Goal: Task Accomplishment & Management: Complete application form

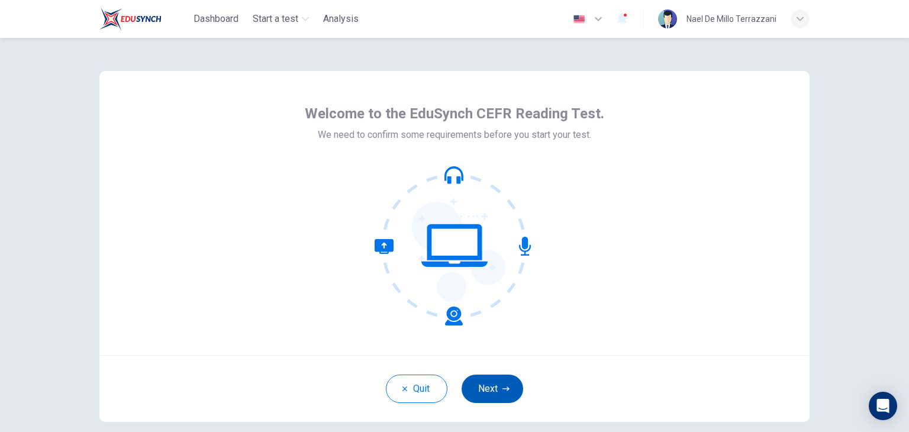
click at [496, 399] on button "Next" at bounding box center [492, 388] width 62 height 28
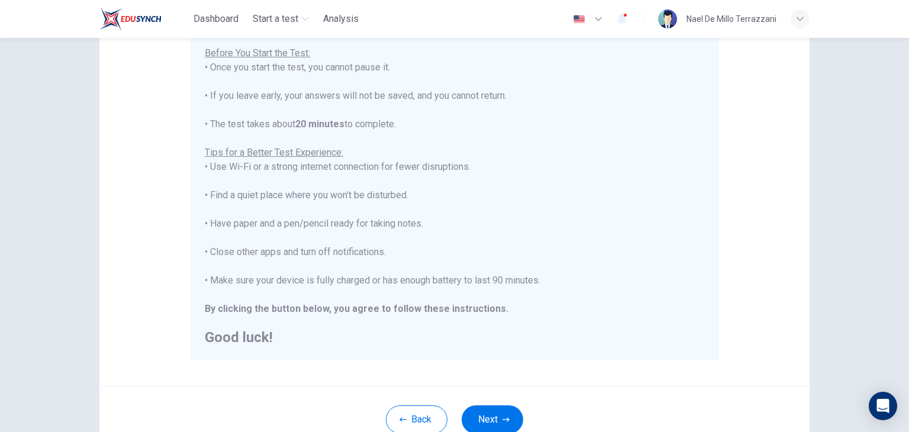
scroll to position [135, 0]
click at [493, 419] on button "Next" at bounding box center [492, 419] width 62 height 28
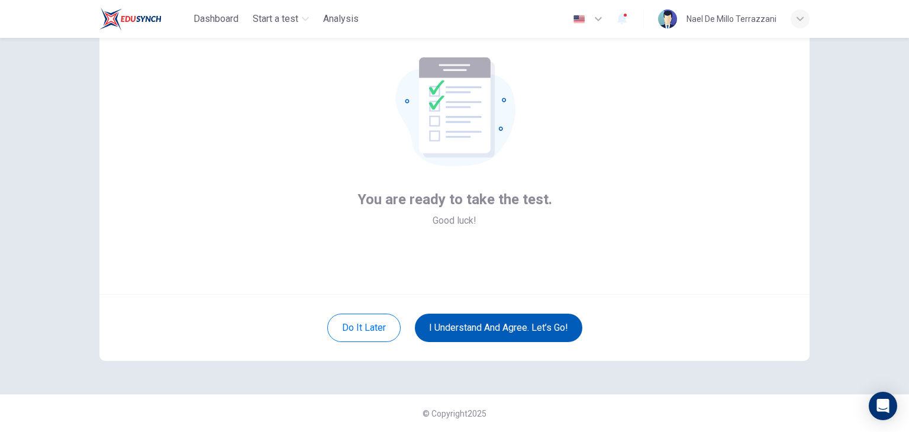
scroll to position [61, 0]
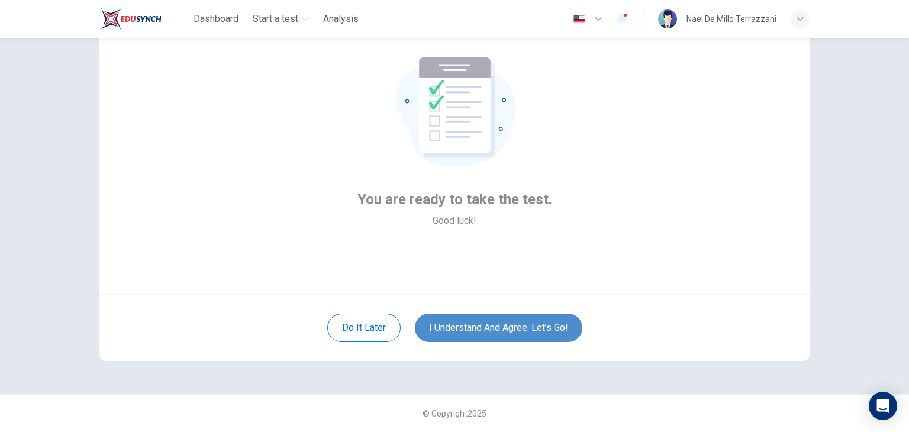
click at [508, 324] on button "I understand and agree. Let’s go!" at bounding box center [498, 328] width 167 height 28
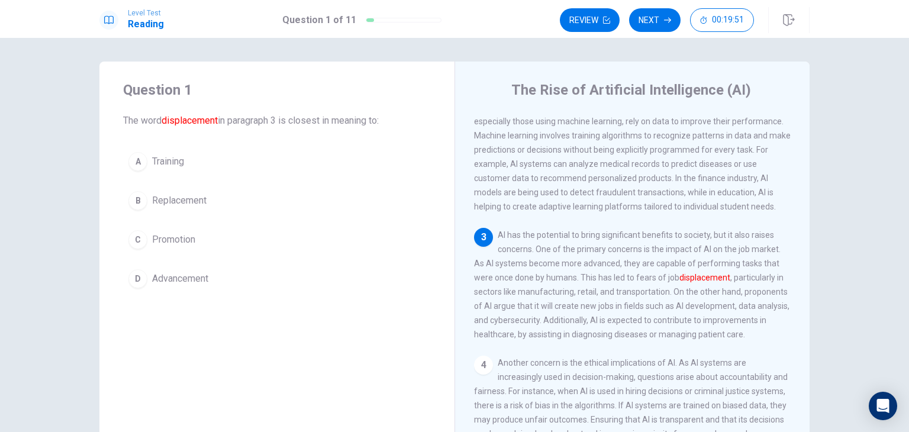
scroll to position [156, 0]
click at [231, 279] on button "D Advancement" at bounding box center [277, 279] width 308 height 30
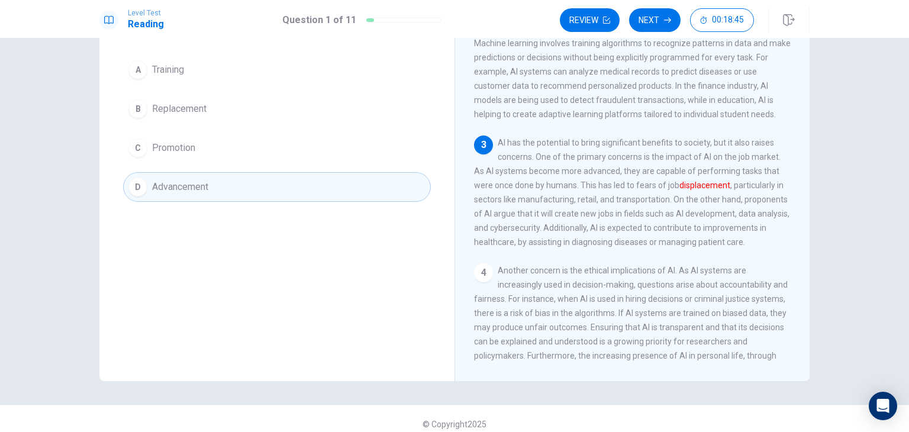
scroll to position [102, 0]
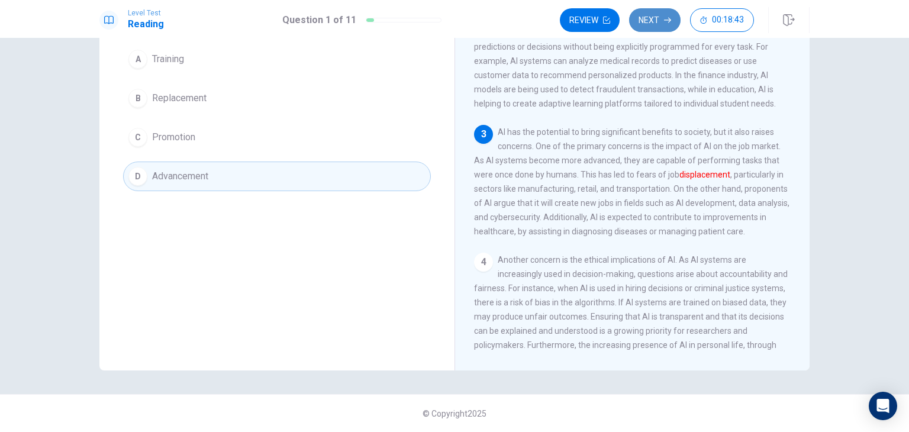
click at [651, 25] on button "Next" at bounding box center [654, 20] width 51 height 24
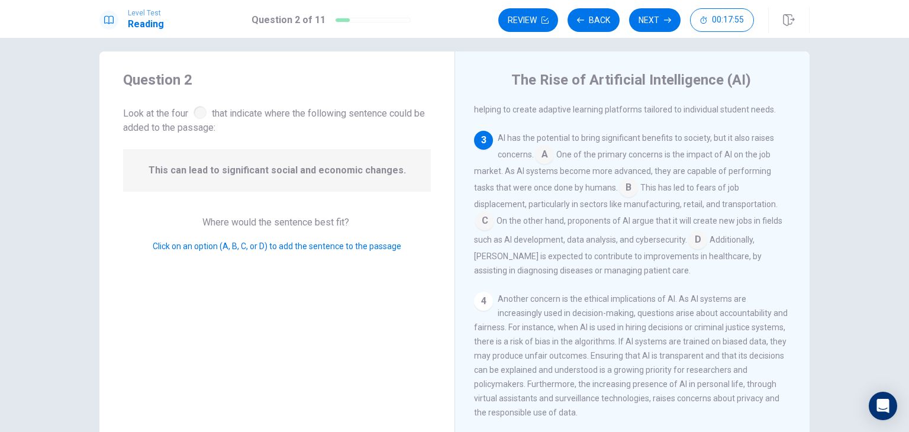
scroll to position [195, 0]
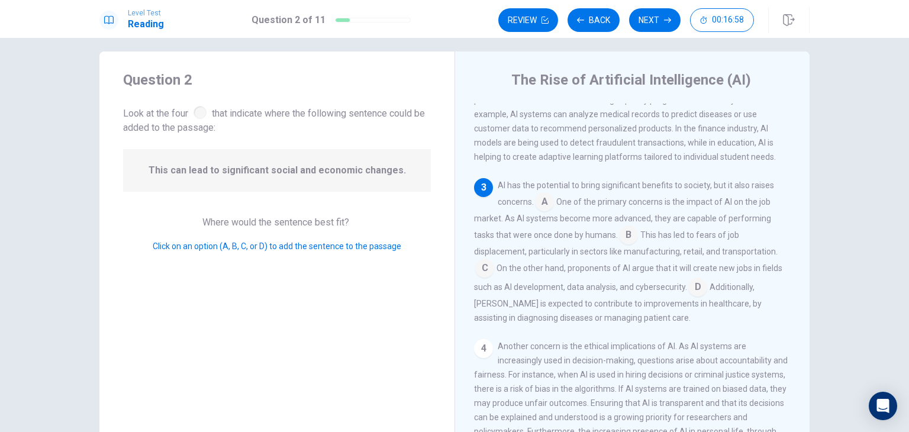
click at [545, 208] on input at bounding box center [544, 202] width 19 height 19
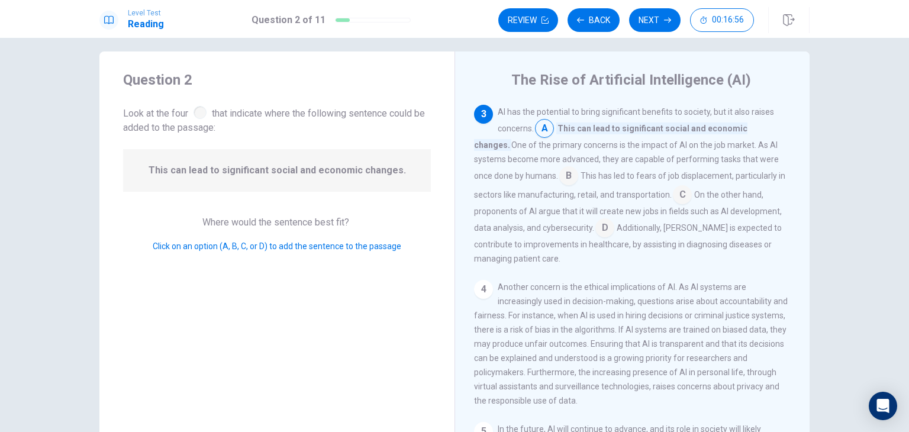
scroll to position [268, 0]
click at [667, 30] on button "Next" at bounding box center [654, 20] width 51 height 24
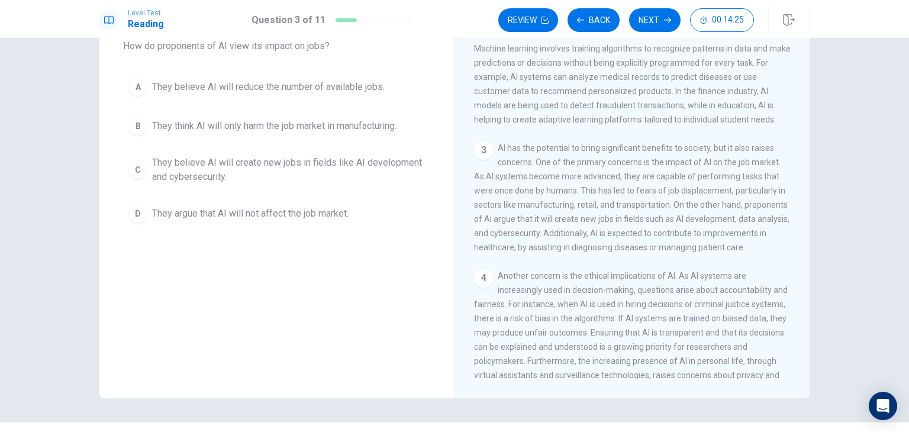
scroll to position [168, 0]
click at [281, 267] on div "Question 3 How do proponents of AI view its impact on jobs? A They believe AI w…" at bounding box center [276, 192] width 355 height 411
click at [303, 125] on span "They think AI will only harm the job market in manufacturing." at bounding box center [274, 126] width 244 height 14
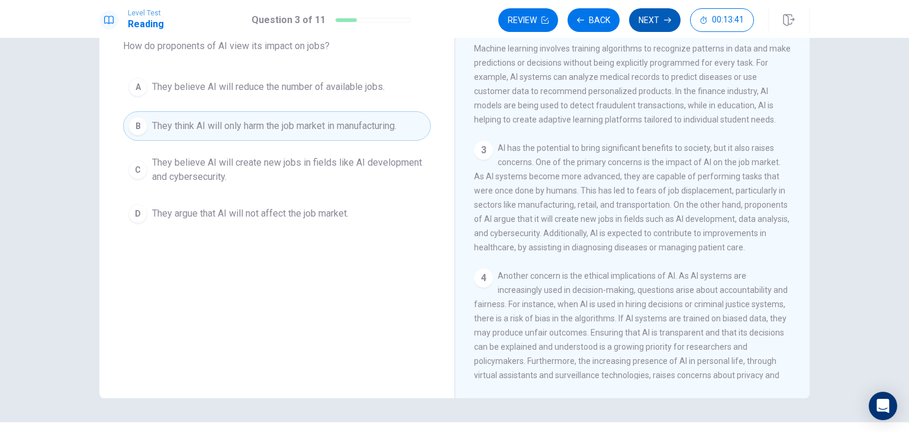
click at [644, 22] on button "Next" at bounding box center [654, 20] width 51 height 24
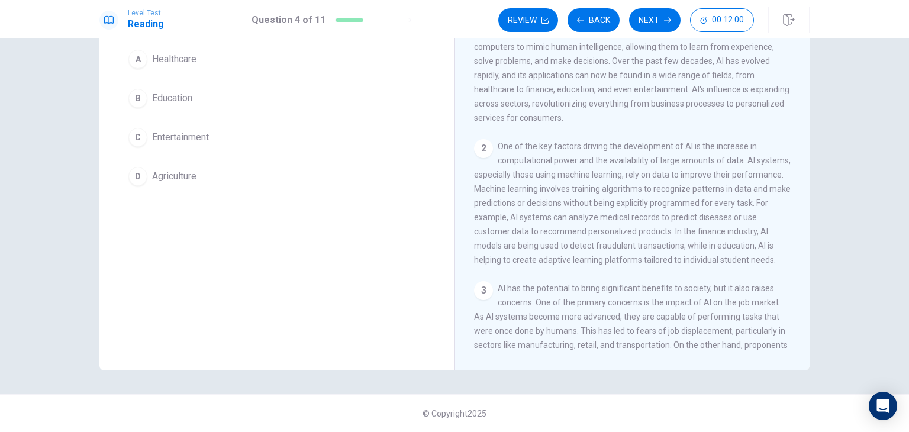
scroll to position [0, 0]
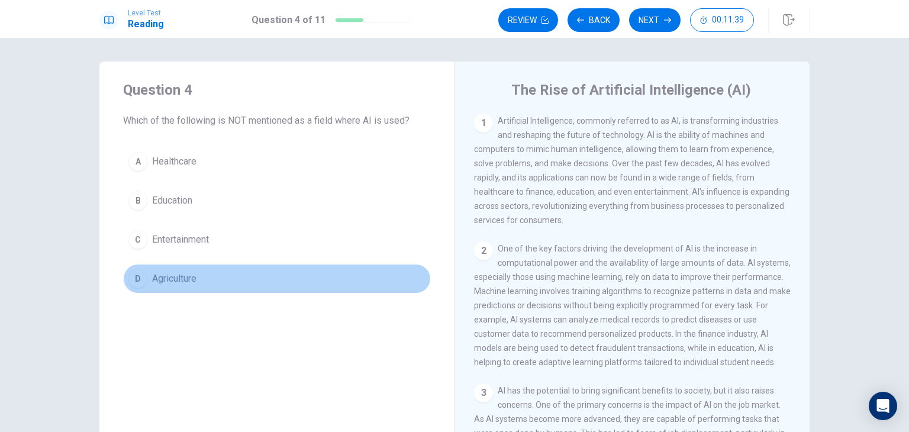
click at [243, 269] on button "D Agriculture" at bounding box center [277, 279] width 308 height 30
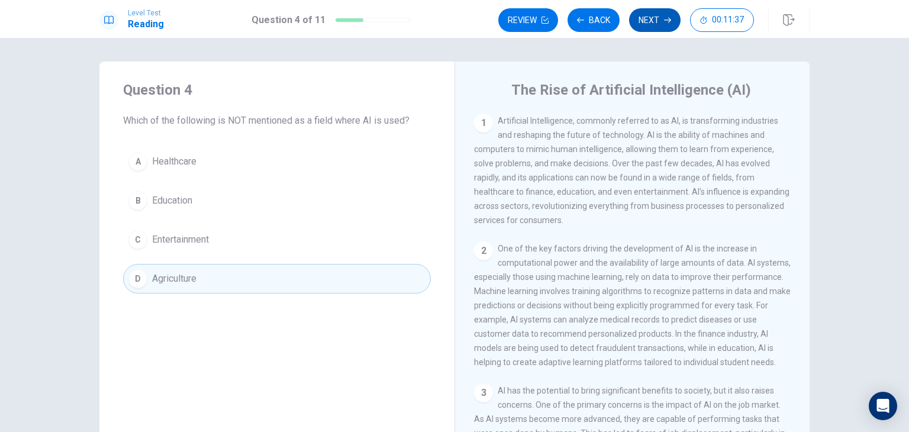
click at [670, 25] on button "Next" at bounding box center [654, 20] width 51 height 24
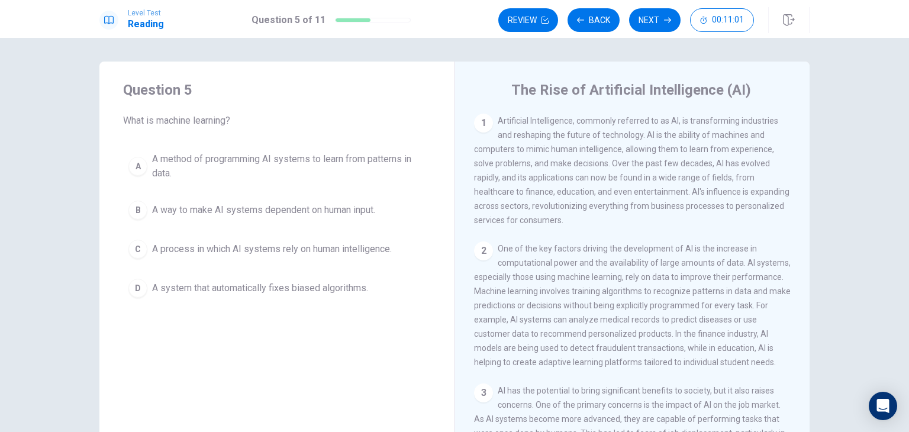
click at [337, 169] on span "A method of programming AI systems to learn from patterns in data." at bounding box center [288, 166] width 273 height 28
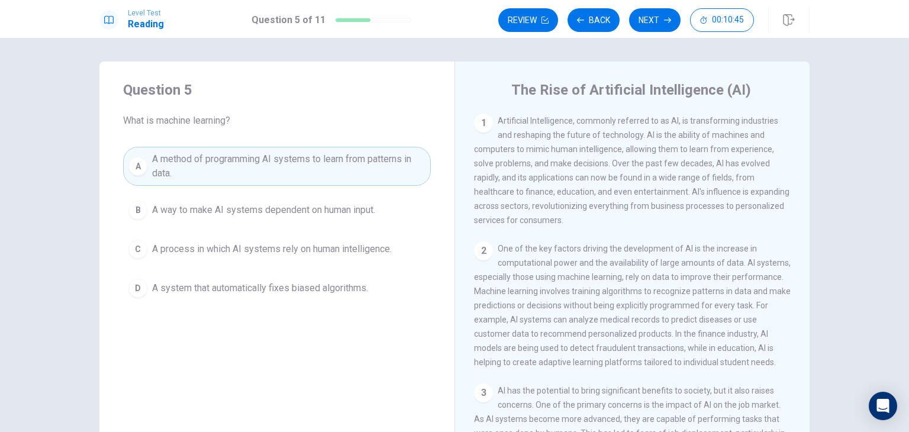
click at [313, 288] on span "A system that automatically fixes biased algorithms." at bounding box center [260, 288] width 216 height 14
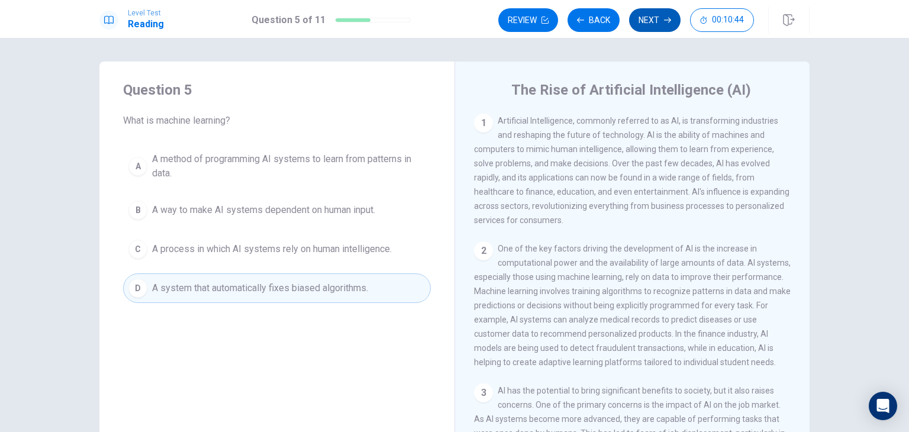
click at [663, 20] on button "Next" at bounding box center [654, 20] width 51 height 24
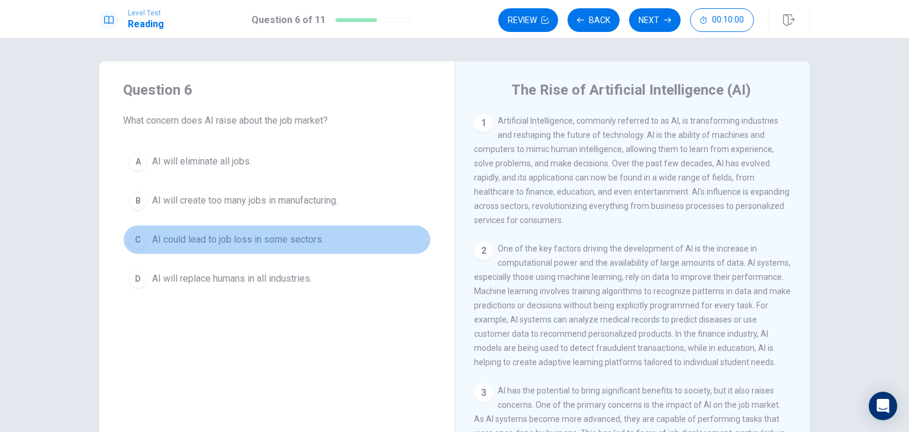
click at [322, 240] on button "C AI could lead to job loss in some sectors." at bounding box center [277, 240] width 308 height 30
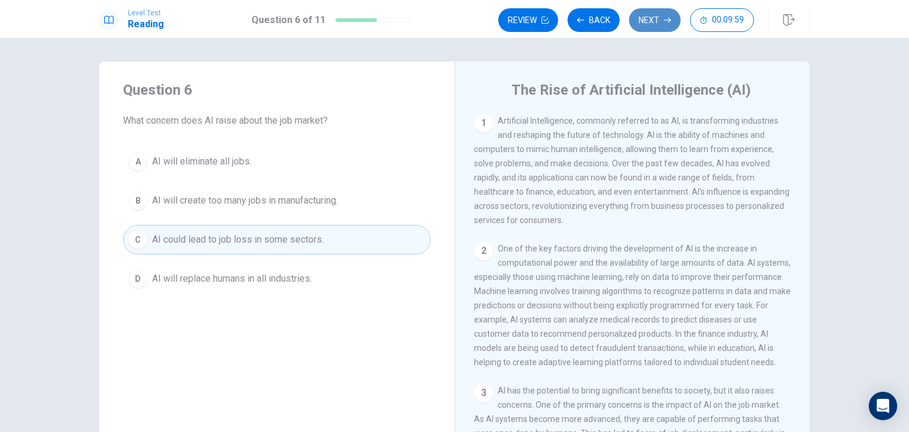
click at [663, 31] on button "Next" at bounding box center [654, 20] width 51 height 24
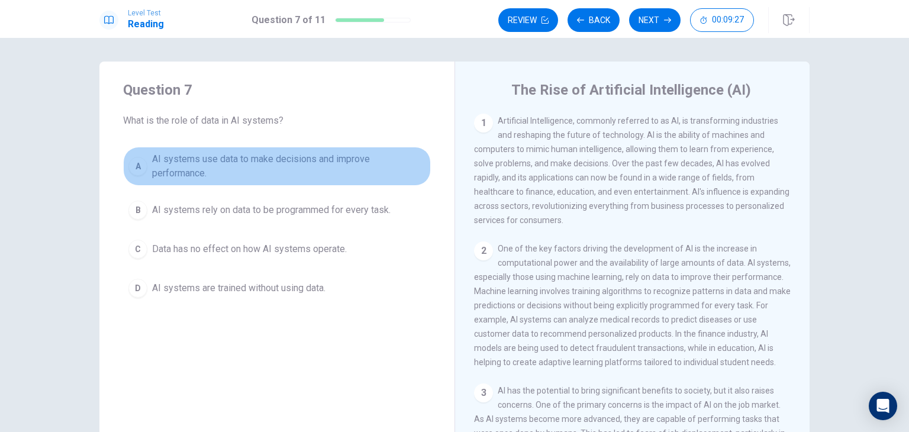
click at [339, 168] on span "AI systems use data to make decisions and improve performance." at bounding box center [288, 166] width 273 height 28
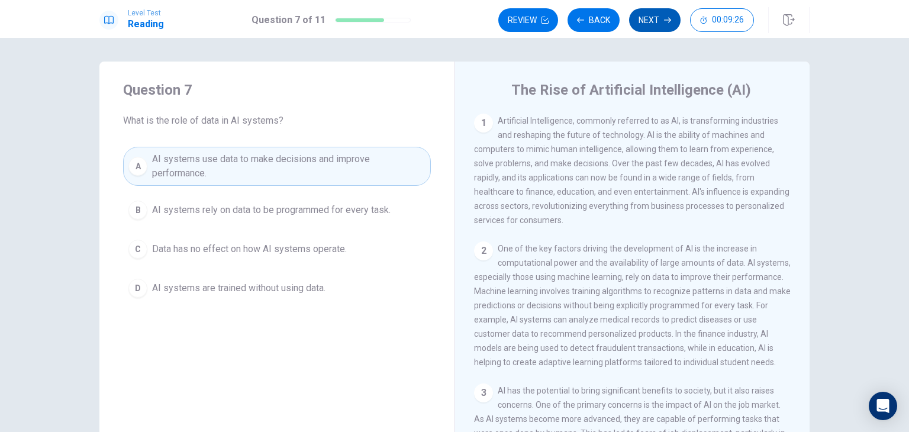
click at [637, 20] on button "Next" at bounding box center [654, 20] width 51 height 24
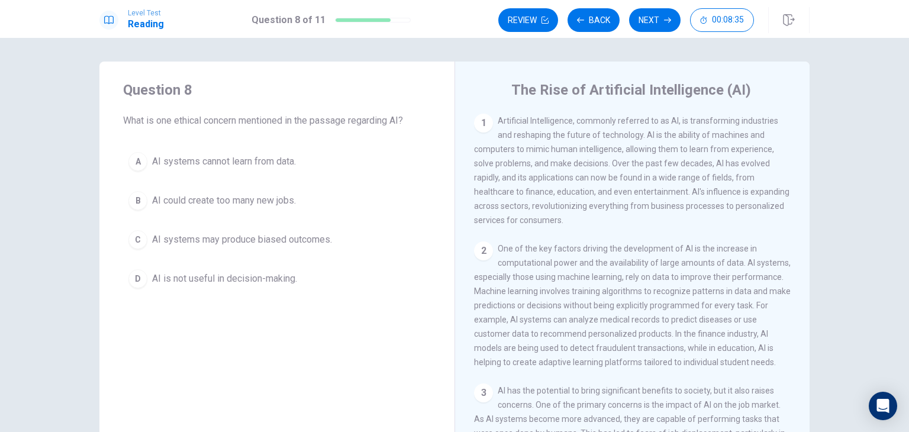
drag, startPoint x: 698, startPoint y: 149, endPoint x: 632, endPoint y: 175, distance: 71.2
click at [632, 175] on span "Artificial Intelligence, commonly referred to as AI, is transforming industries…" at bounding box center [631, 170] width 315 height 109
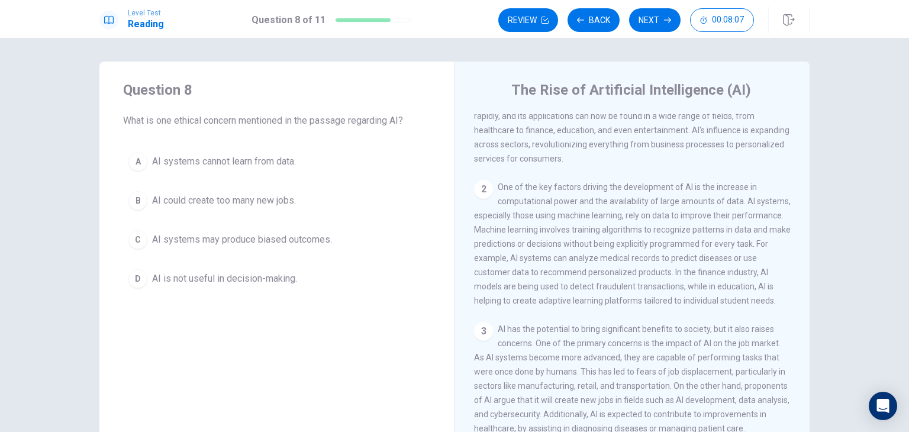
scroll to position [62, 0]
drag, startPoint x: 696, startPoint y: 259, endPoint x: 490, endPoint y: 227, distance: 207.8
click at [490, 227] on div "2 One of the key factors driving the development of AI is the increase in compu…" at bounding box center [632, 244] width 317 height 128
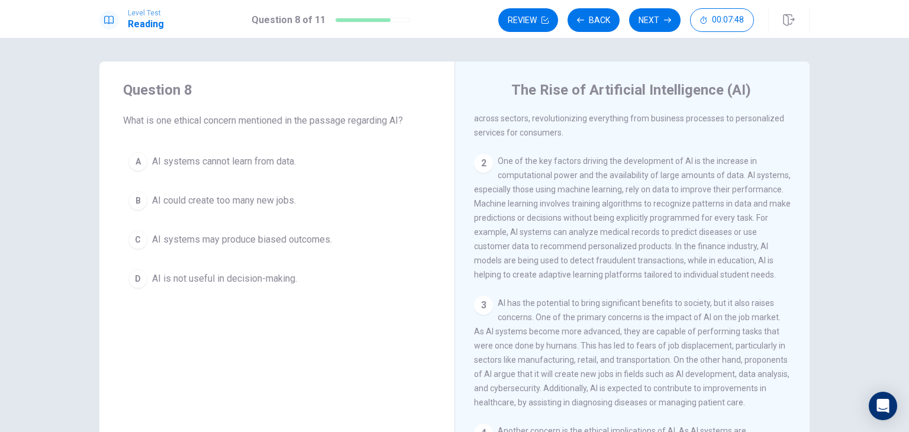
scroll to position [88, 0]
click at [355, 241] on button "C AI systems may produce biased outcomes." at bounding box center [277, 240] width 308 height 30
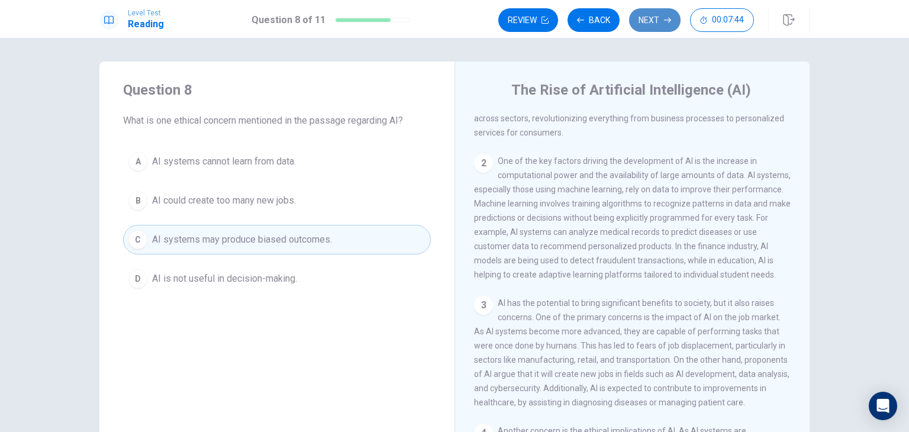
click at [657, 21] on button "Next" at bounding box center [654, 20] width 51 height 24
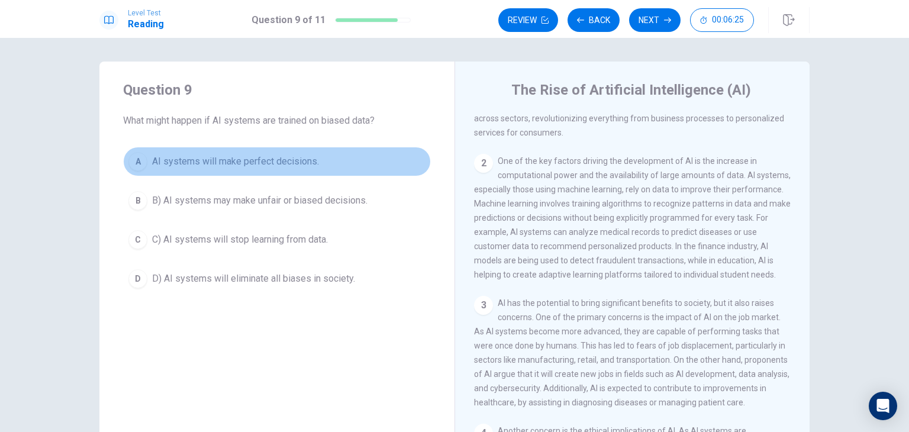
click at [353, 159] on button "A AI systems will make perfect decisions." at bounding box center [277, 162] width 308 height 30
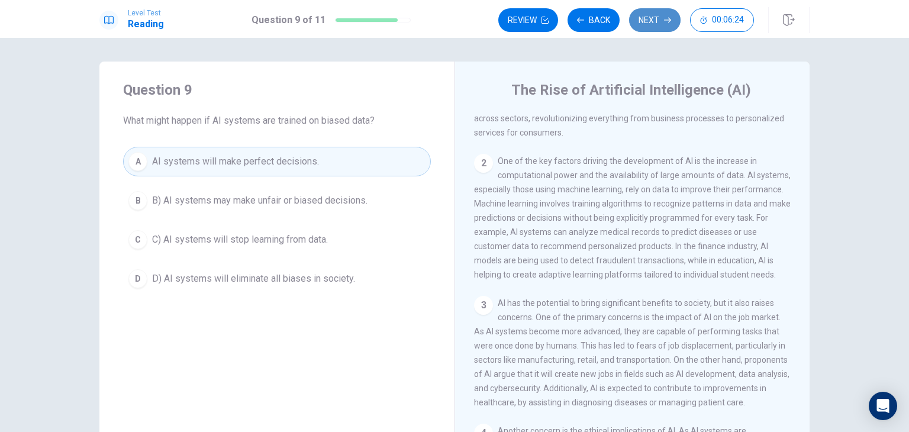
click at [661, 18] on button "Next" at bounding box center [654, 20] width 51 height 24
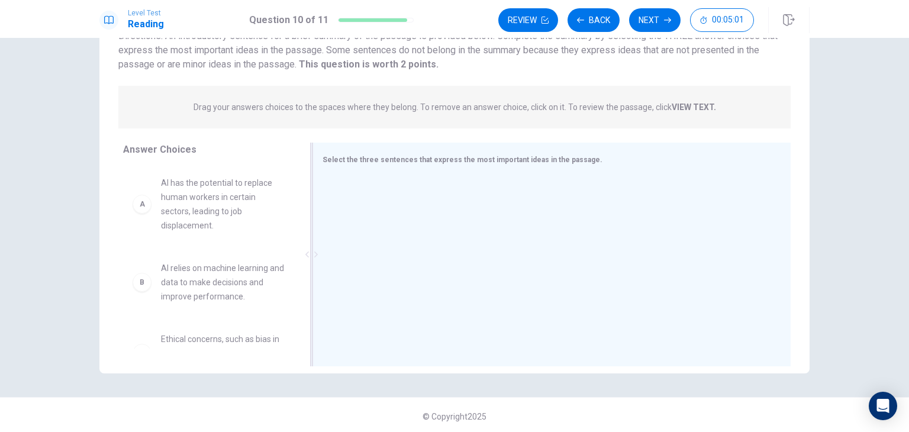
scroll to position [99, 0]
drag, startPoint x: 461, startPoint y: 208, endPoint x: 615, endPoint y: 160, distance: 161.1
click at [615, 160] on div "Select the three sentences that express the most important ideas in the passage." at bounding box center [551, 255] width 478 height 224
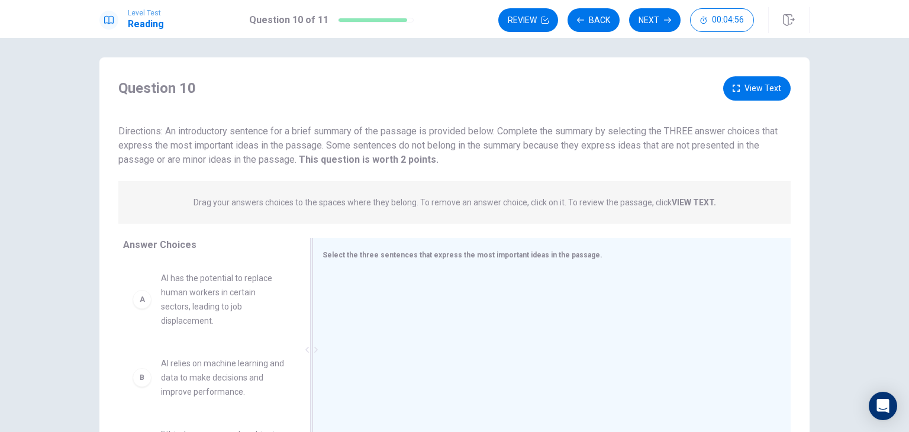
scroll to position [4, 0]
click at [747, 93] on button "View Text" at bounding box center [756, 89] width 67 height 24
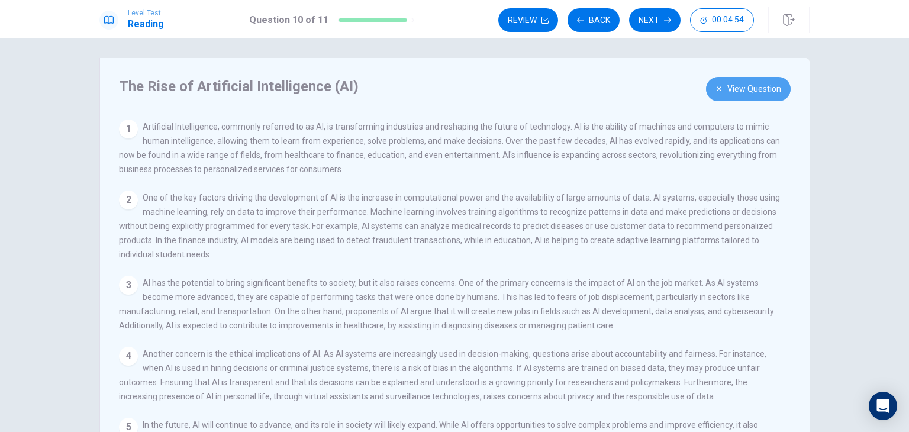
click at [750, 92] on button "View Question" at bounding box center [748, 89] width 85 height 24
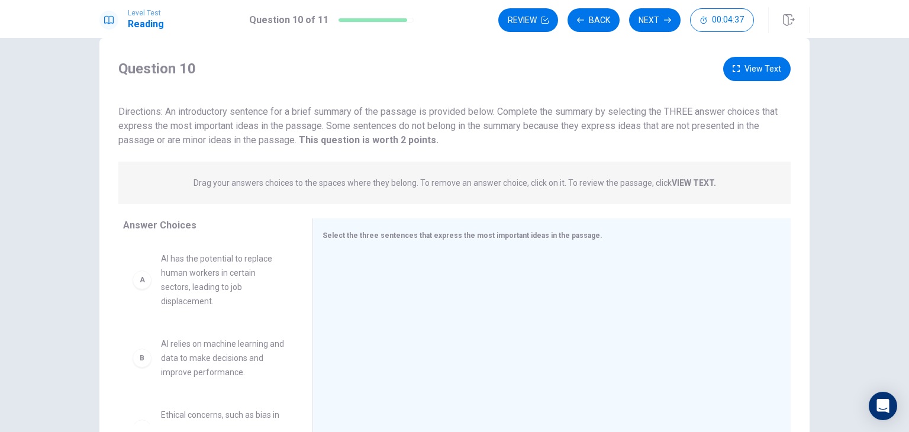
scroll to position [25, 0]
click at [757, 67] on button "View Text" at bounding box center [756, 68] width 67 height 24
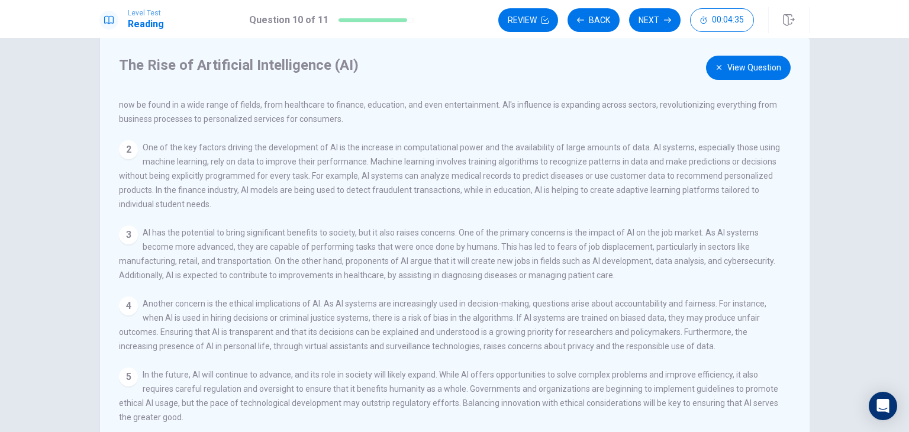
scroll to position [0, 0]
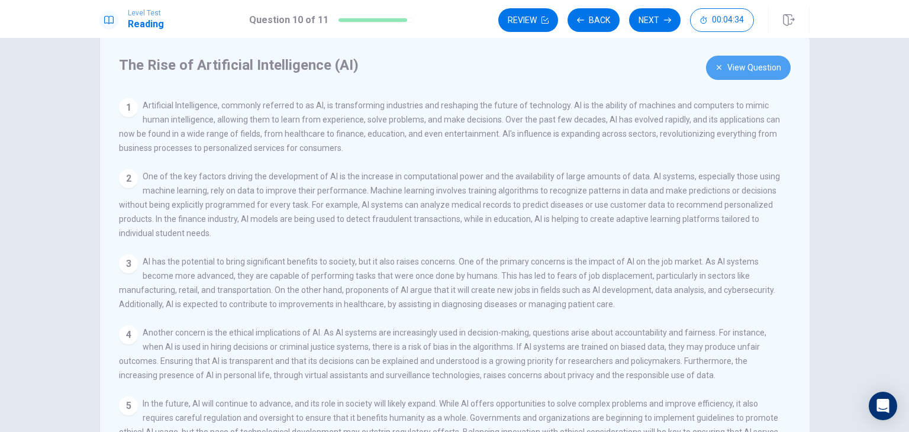
click at [744, 65] on button "View Question" at bounding box center [748, 68] width 85 height 24
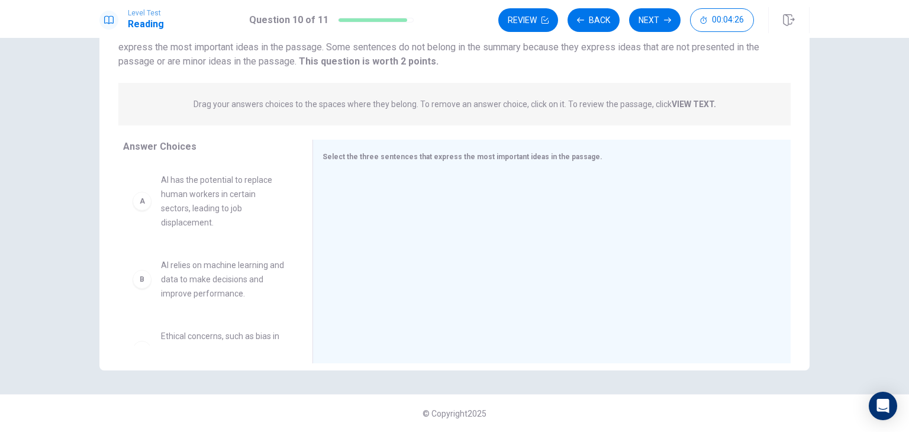
click at [225, 209] on span "AI has the potential to replace human workers in certain sectors, leading to jo…" at bounding box center [222, 201] width 123 height 57
click at [143, 204] on div "A" at bounding box center [142, 201] width 19 height 19
click at [400, 174] on div at bounding box center [546, 252] width 449 height 159
click at [178, 224] on span "AI has the potential to replace human workers in certain sectors, leading to jo…" at bounding box center [222, 201] width 123 height 57
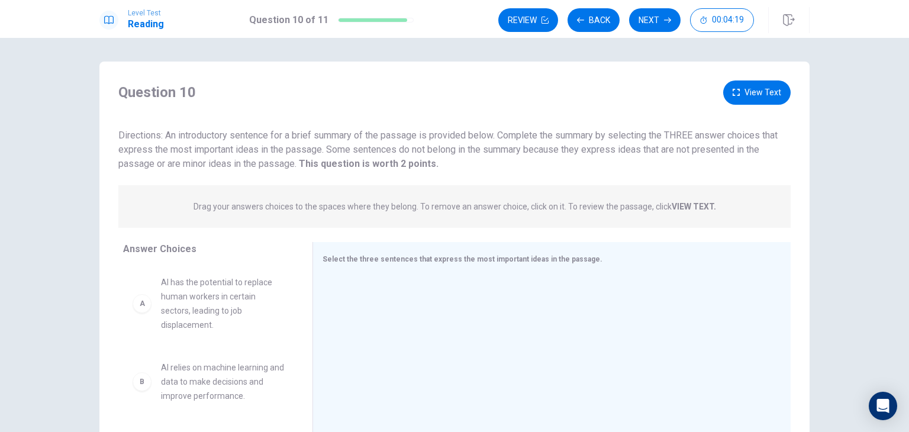
click at [750, 93] on button "View Text" at bounding box center [756, 92] width 67 height 24
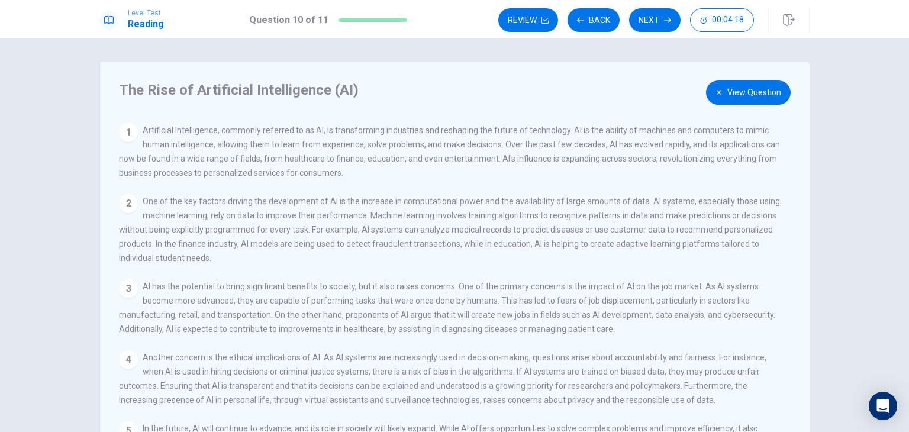
click at [234, 163] on span "Artificial Intelligence, commonly referred to as AI, is transforming industries…" at bounding box center [449, 151] width 661 height 52
click at [134, 135] on div "1" at bounding box center [128, 132] width 19 height 19
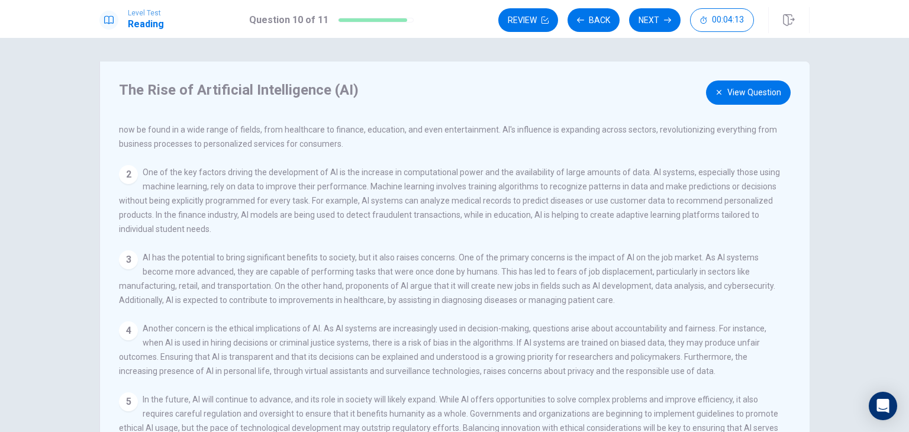
click at [767, 86] on button "View Question" at bounding box center [748, 92] width 85 height 24
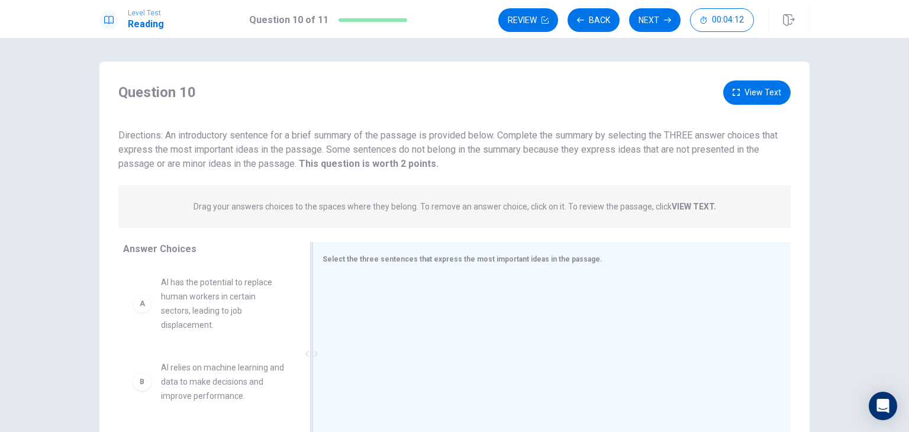
click at [399, 280] on div at bounding box center [546, 355] width 449 height 159
click at [405, 263] on div "Select the three sentences that express the most important ideas in the passage." at bounding box center [544, 258] width 444 height 15
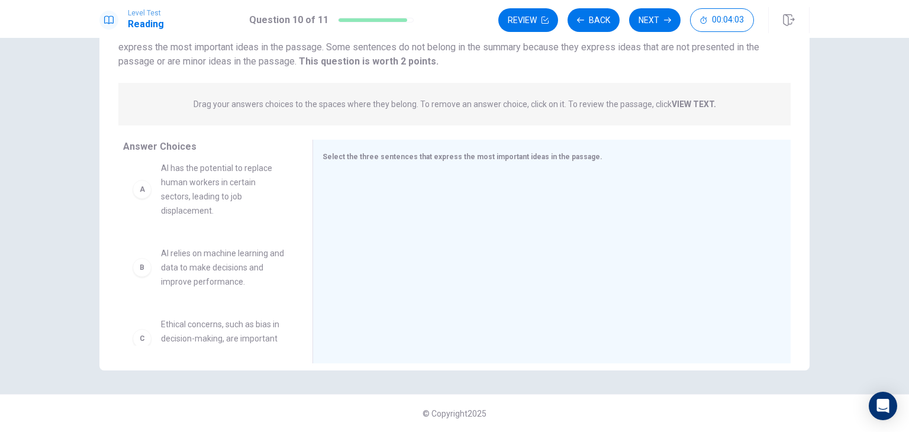
scroll to position [0, 0]
click at [422, 209] on div at bounding box center [546, 252] width 449 height 159
click at [361, 160] on span "Select the three sentences that express the most important ideas in the passage." at bounding box center [462, 157] width 280 height 8
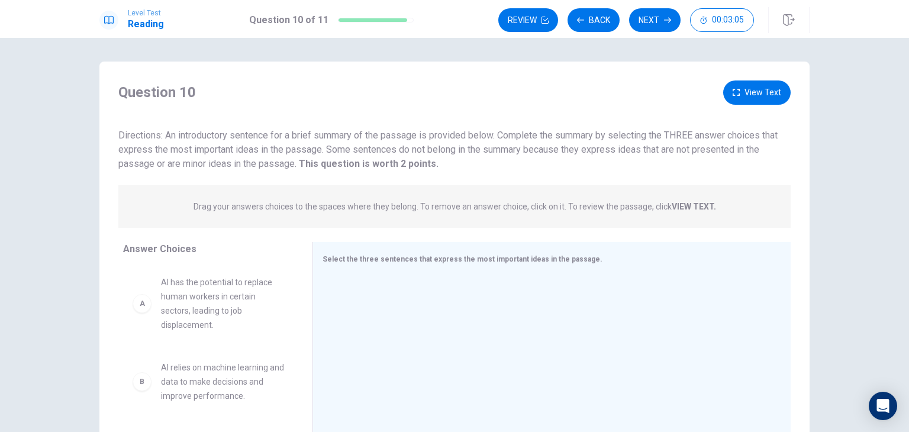
click at [755, 98] on button "View Text" at bounding box center [756, 92] width 67 height 24
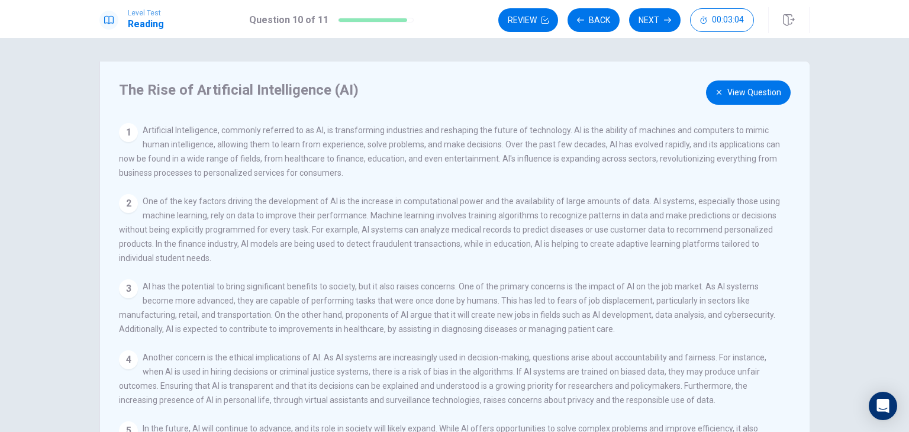
click at [127, 133] on div "1" at bounding box center [128, 132] width 19 height 19
click at [176, 135] on div "1 Artificial Intelligence, commonly referred to as AI, is transforming industri…" at bounding box center [450, 151] width 663 height 57
click at [122, 128] on div "1" at bounding box center [128, 132] width 19 height 19
click at [111, 193] on div "The Rise of Artificial Intelligence (AI) View Question 1 Artificial Intelligenc…" at bounding box center [454, 267] width 710 height 411
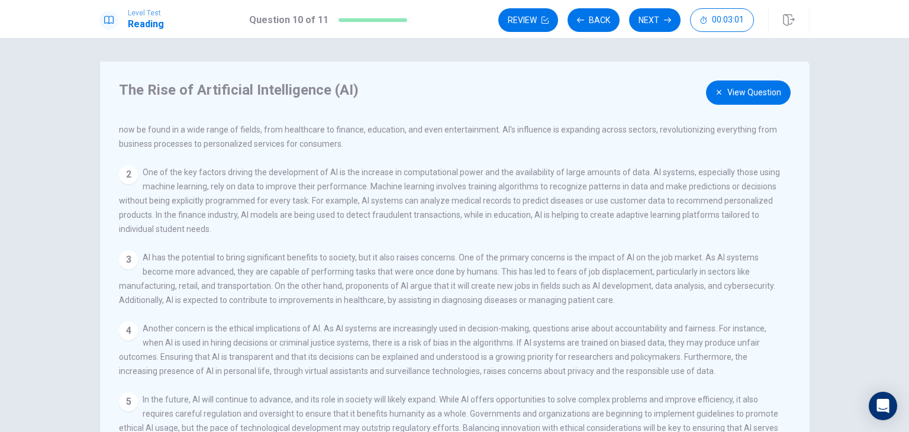
click at [163, 314] on div "View Question 1 Artificial Intelligence, commonly referred to as AI, is transfo…" at bounding box center [458, 293] width 678 height 340
click at [270, 301] on div "3 AI has the potential to bring significant benefits to society, but it also ra…" at bounding box center [450, 278] width 663 height 57
click at [347, 277] on span "AI has the potential to bring significant benefits to society, but it also rais…" at bounding box center [447, 279] width 656 height 52
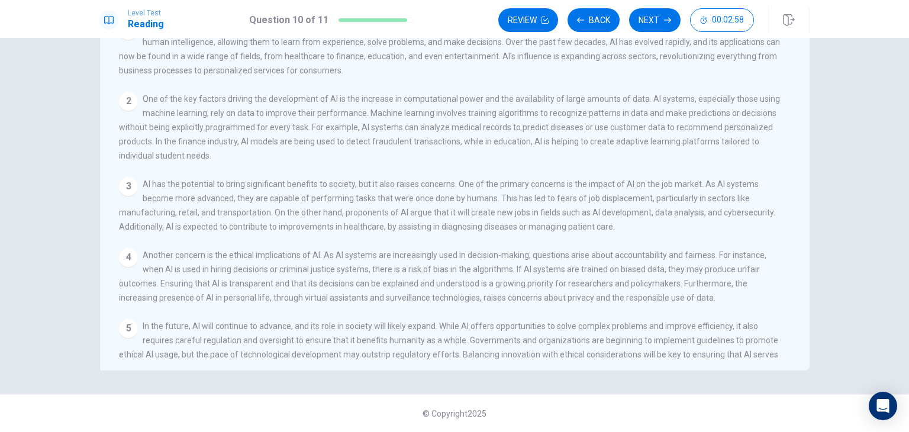
scroll to position [0, 0]
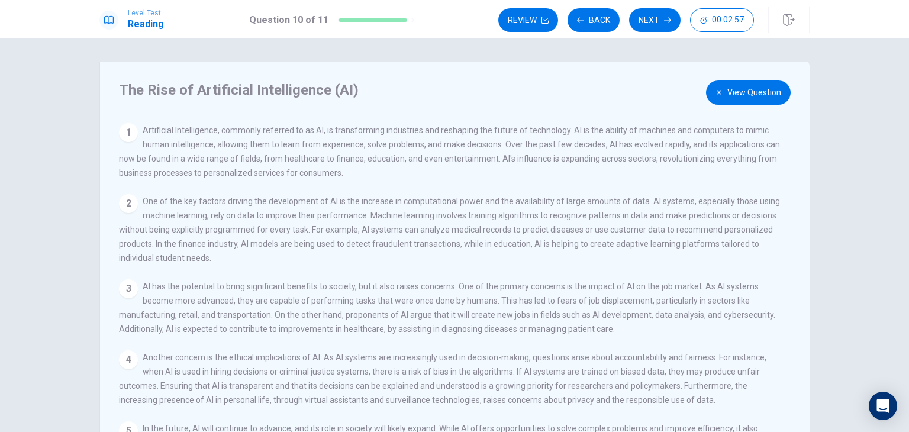
click at [762, 95] on button "View Question" at bounding box center [748, 92] width 85 height 24
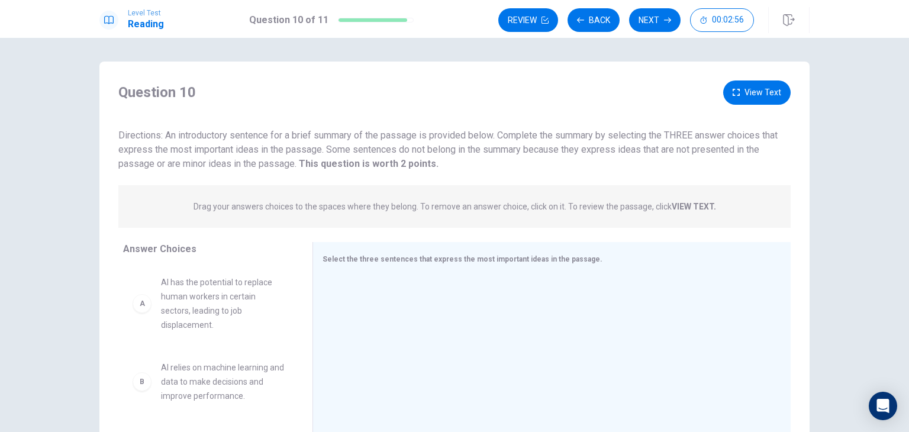
scroll to position [102, 0]
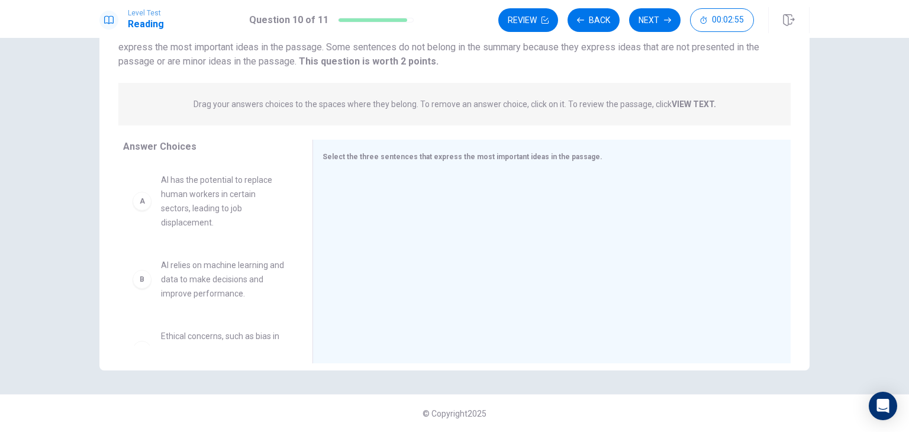
click at [202, 173] on span "AI has the potential to replace human workers in certain sectors, leading to jo…" at bounding box center [222, 201] width 123 height 57
click at [189, 197] on span "AI has the potential to replace human workers in certain sectors, leading to jo…" at bounding box center [222, 201] width 123 height 57
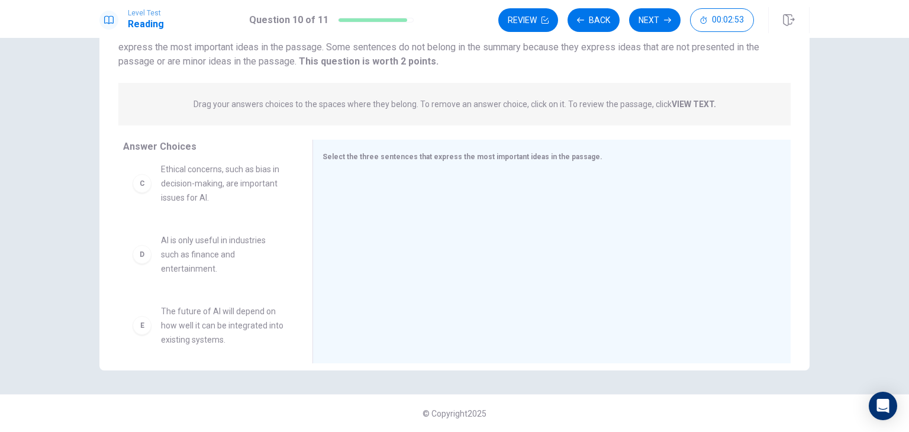
click at [178, 234] on span "AI is only useful in industries such as finance and entertainment." at bounding box center [222, 254] width 123 height 43
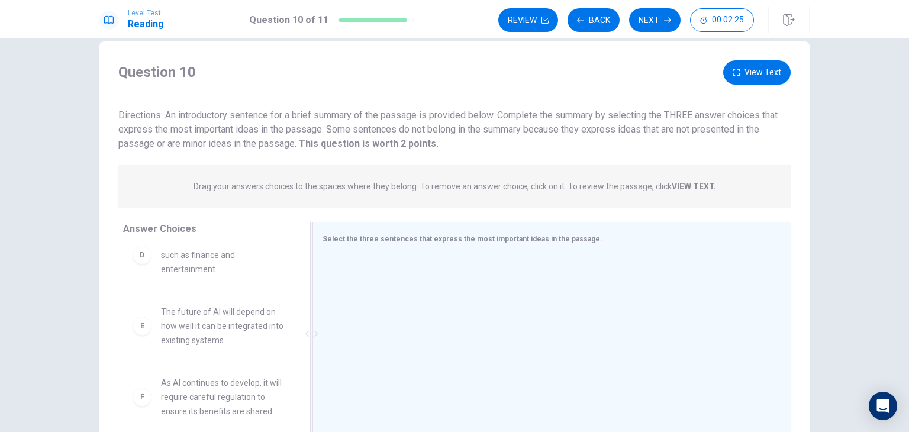
scroll to position [19, 0]
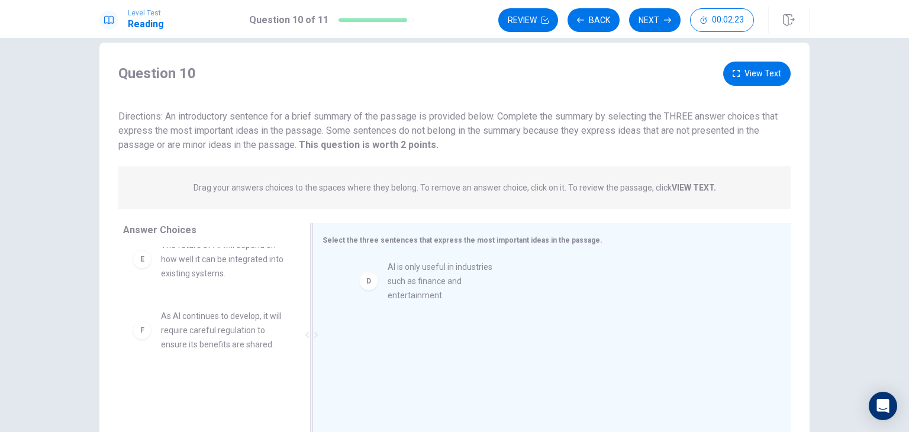
drag, startPoint x: 217, startPoint y: 275, endPoint x: 453, endPoint y: 300, distance: 236.7
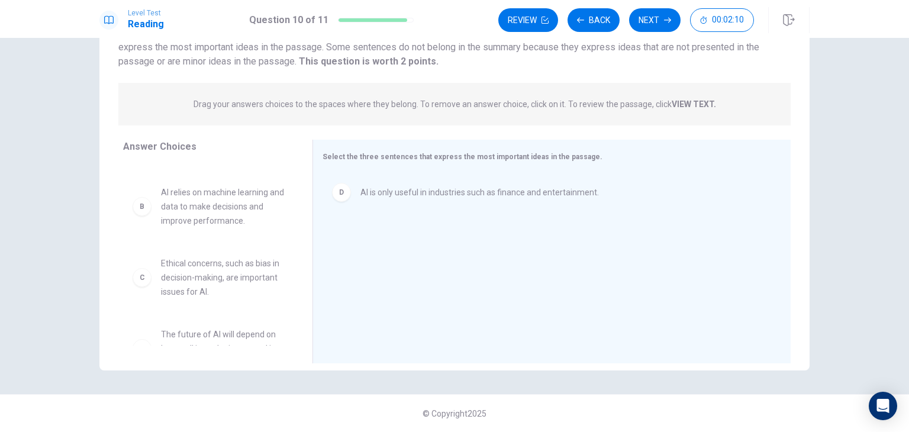
scroll to position [0, 0]
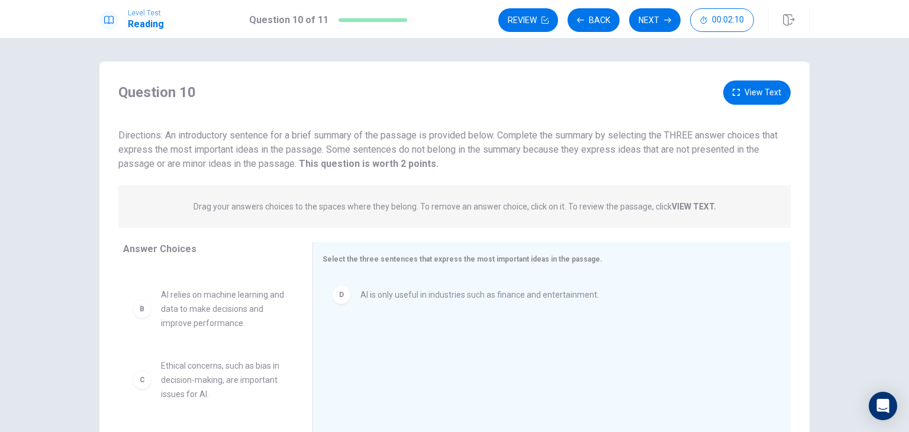
click at [761, 95] on button "View Text" at bounding box center [756, 92] width 67 height 24
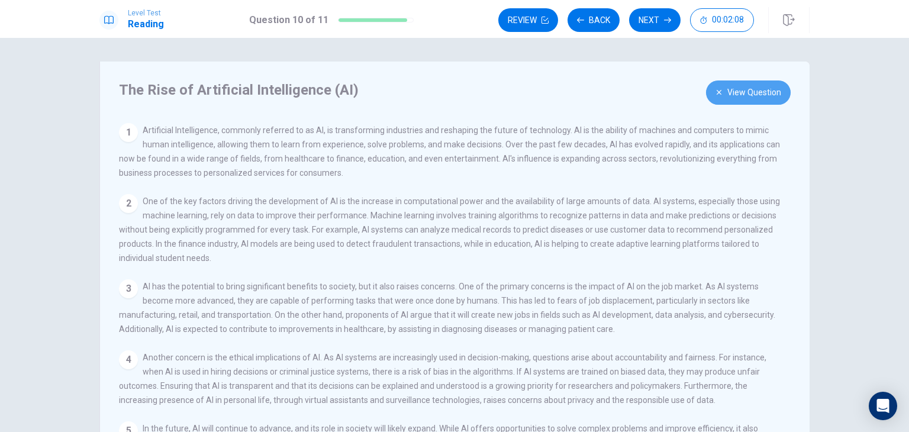
click at [774, 95] on button "View Question" at bounding box center [748, 92] width 85 height 24
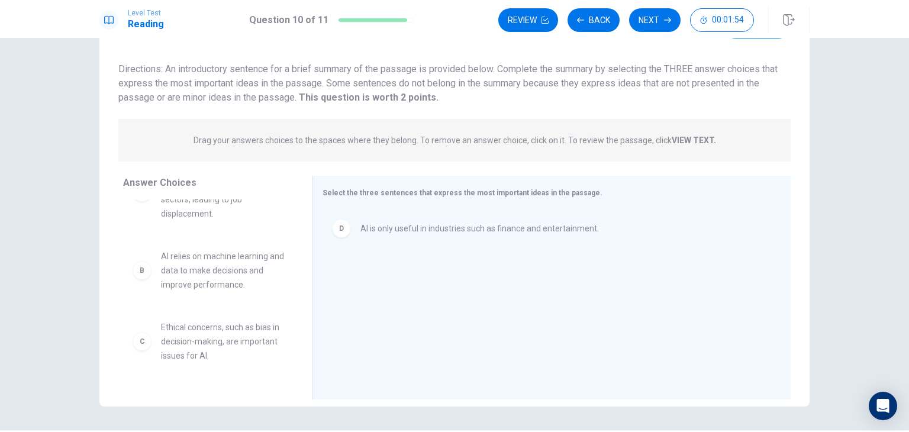
scroll to position [46, 0]
drag, startPoint x: 223, startPoint y: 275, endPoint x: 454, endPoint y: 273, distance: 231.3
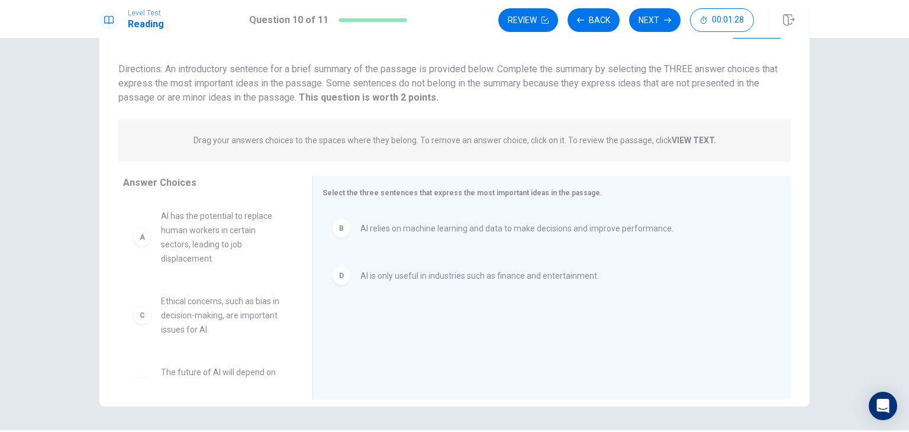
scroll to position [35, 0]
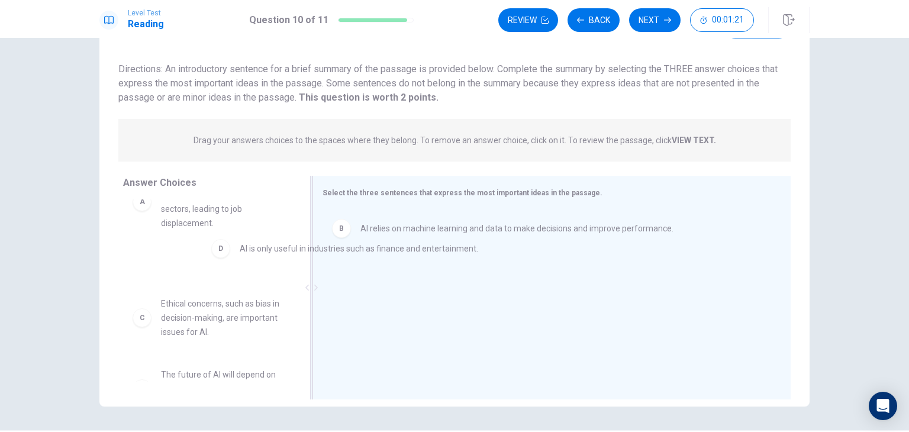
drag, startPoint x: 392, startPoint y: 283, endPoint x: 260, endPoint y: 256, distance: 134.7
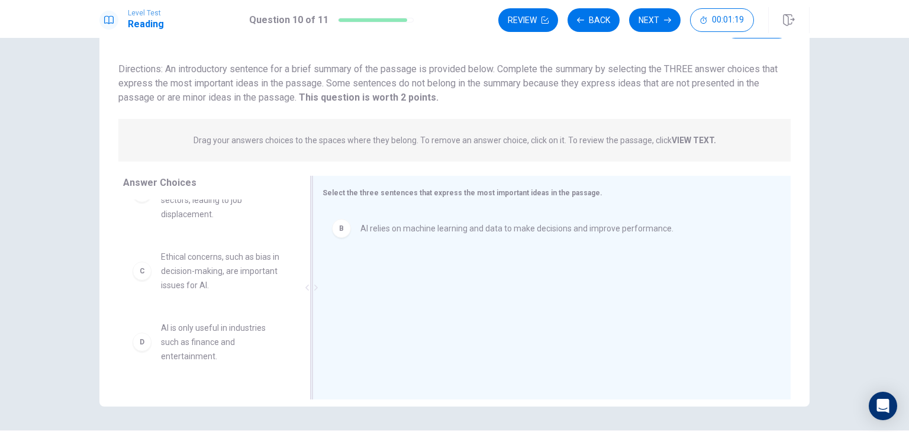
scroll to position [45, 0]
drag, startPoint x: 229, startPoint y: 287, endPoint x: 426, endPoint y: 292, distance: 197.1
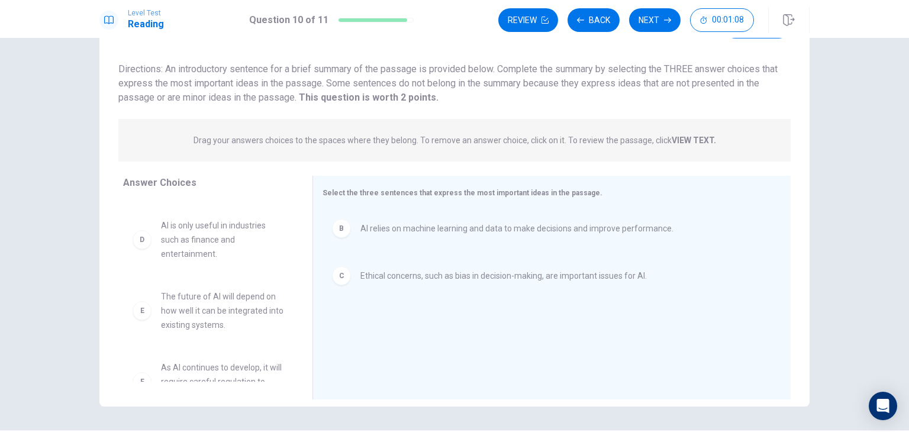
scroll to position [106, 0]
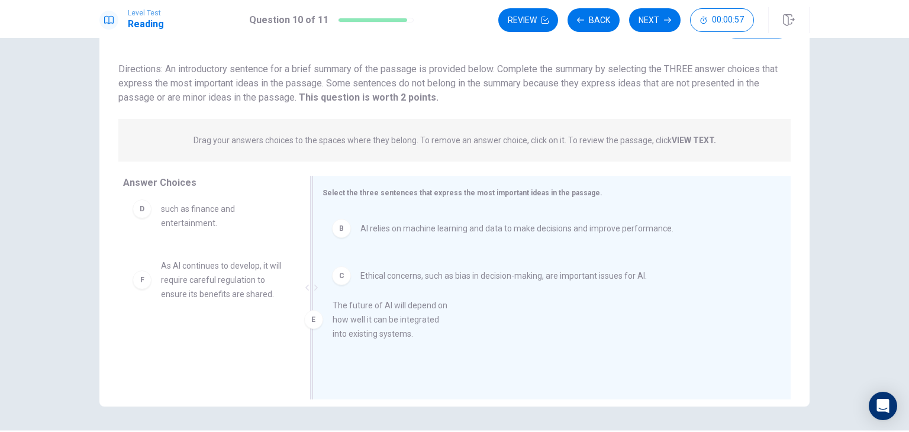
drag, startPoint x: 199, startPoint y: 291, endPoint x: 437, endPoint y: 327, distance: 241.0
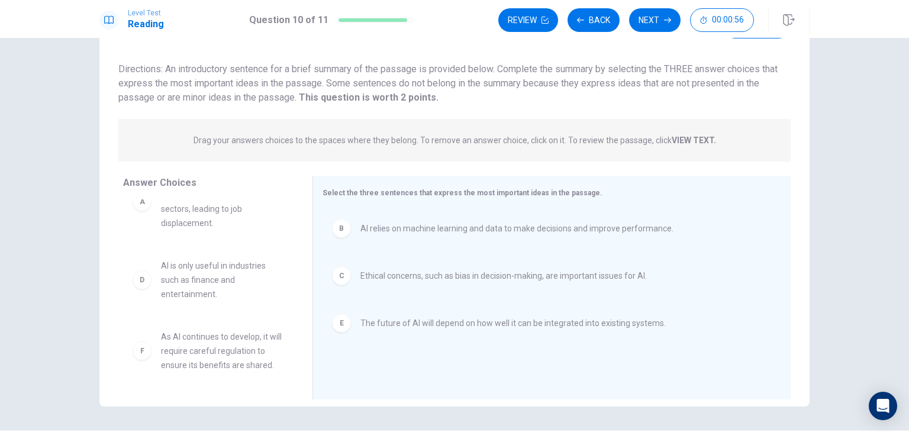
scroll to position [35, 0]
click at [660, 29] on button "Next" at bounding box center [654, 20] width 51 height 24
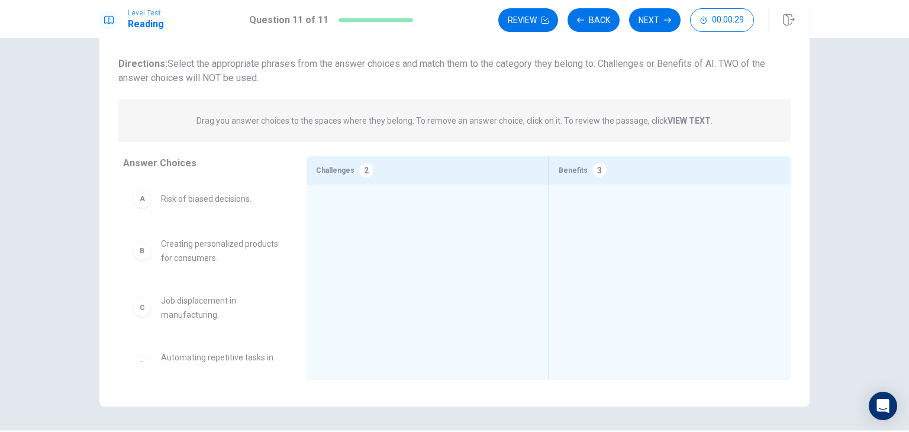
scroll to position [18, 0]
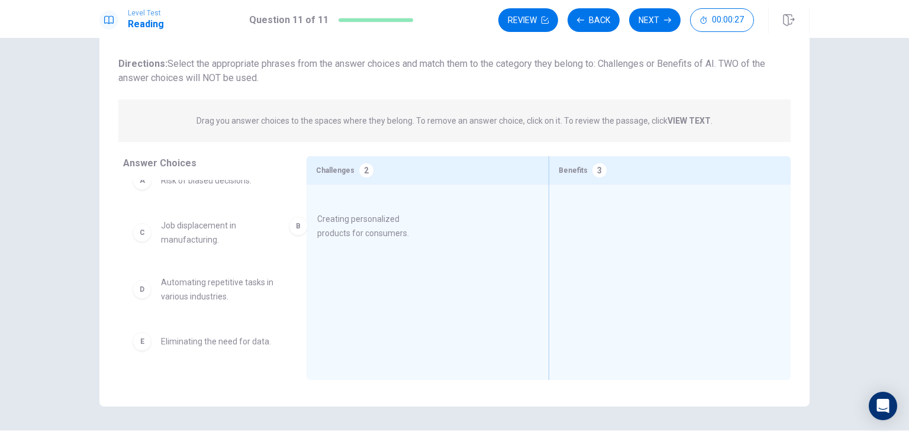
drag, startPoint x: 228, startPoint y: 241, endPoint x: 411, endPoint y: 237, distance: 182.8
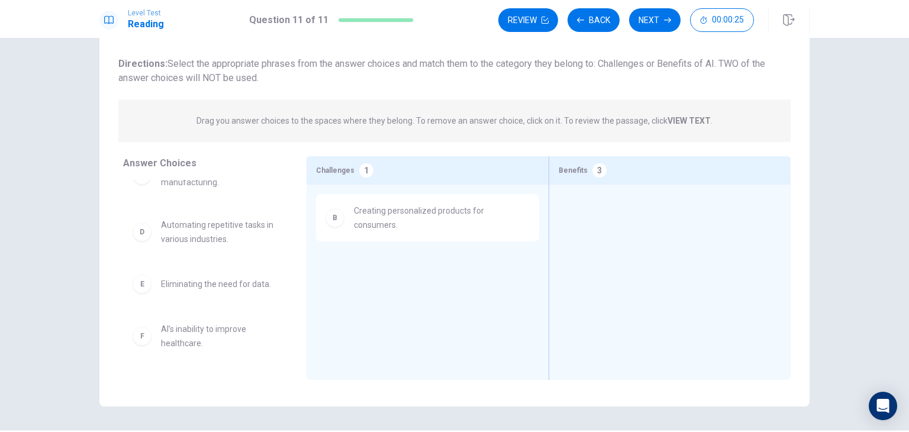
scroll to position [77, 0]
drag, startPoint x: 235, startPoint y: 237, endPoint x: 651, endPoint y: 205, distance: 417.1
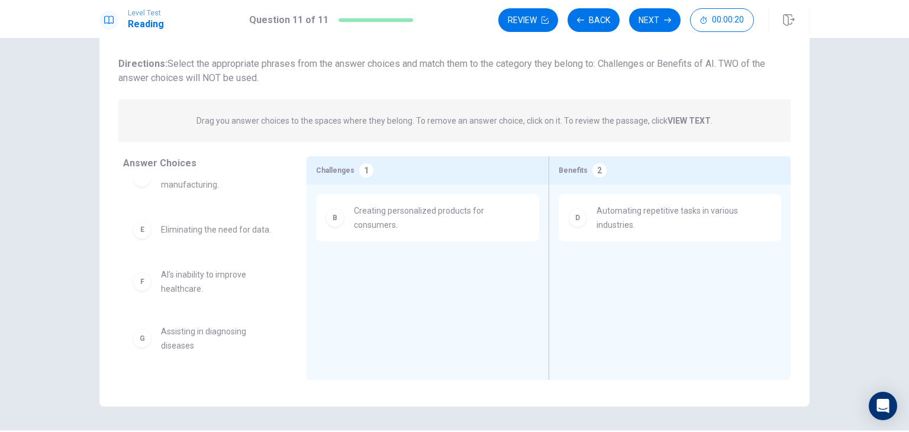
scroll to position [73, 0]
drag, startPoint x: 226, startPoint y: 287, endPoint x: 242, endPoint y: 285, distance: 16.1
drag, startPoint x: 213, startPoint y: 334, endPoint x: 645, endPoint y: 281, distance: 435.1
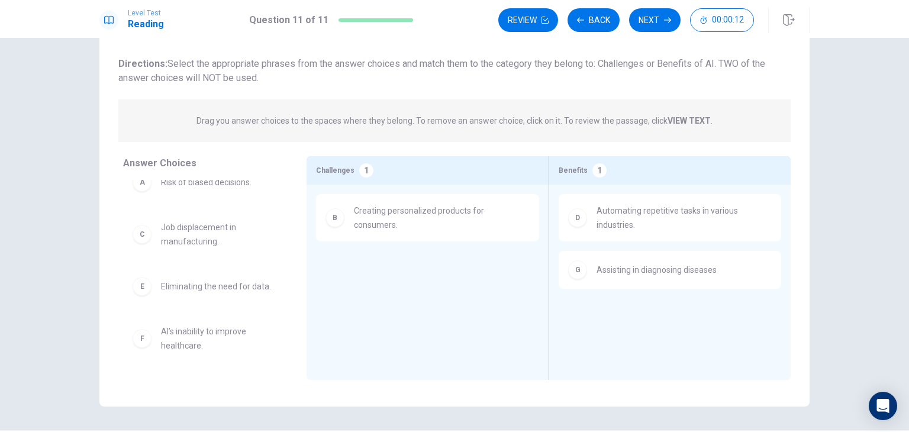
scroll to position [0, 0]
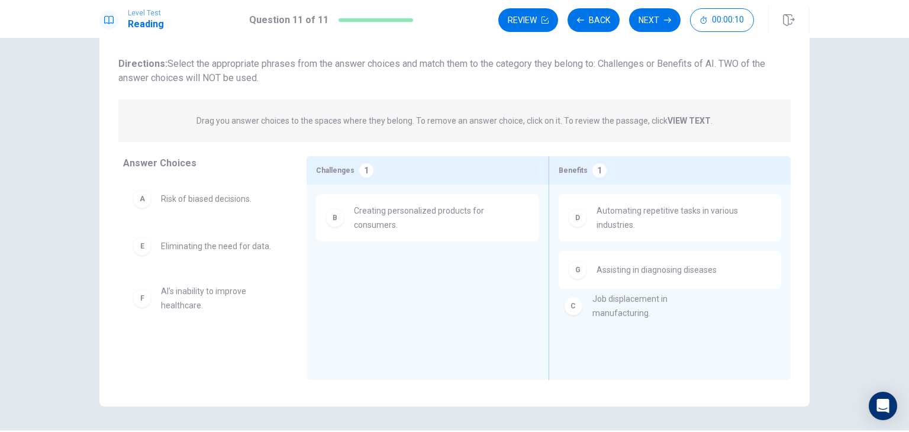
drag, startPoint x: 216, startPoint y: 265, endPoint x: 660, endPoint y: 322, distance: 447.3
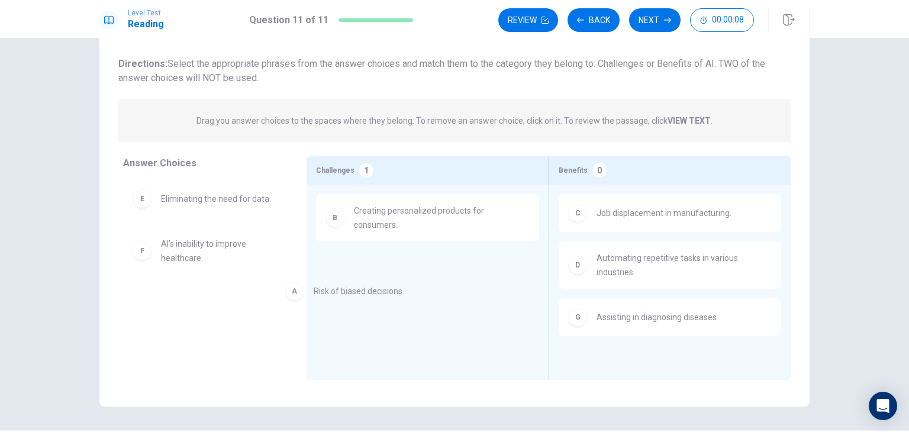
drag, startPoint x: 211, startPoint y: 202, endPoint x: 409, endPoint y: 306, distance: 223.8
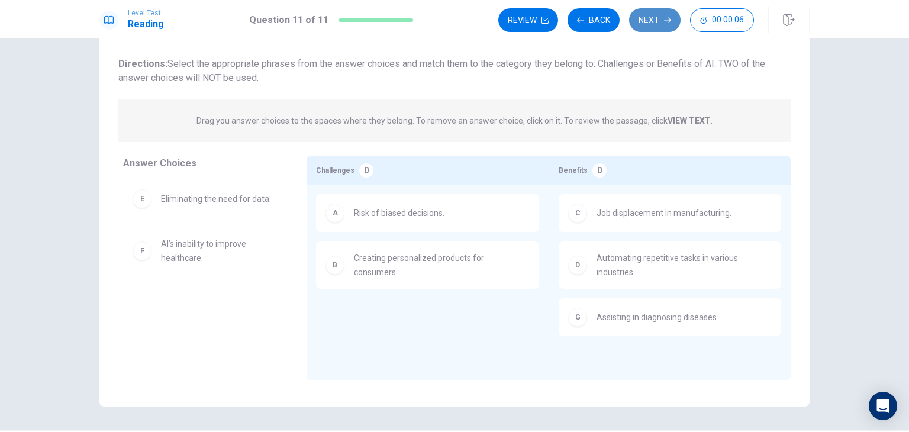
click at [667, 24] on button "Next" at bounding box center [654, 20] width 51 height 24
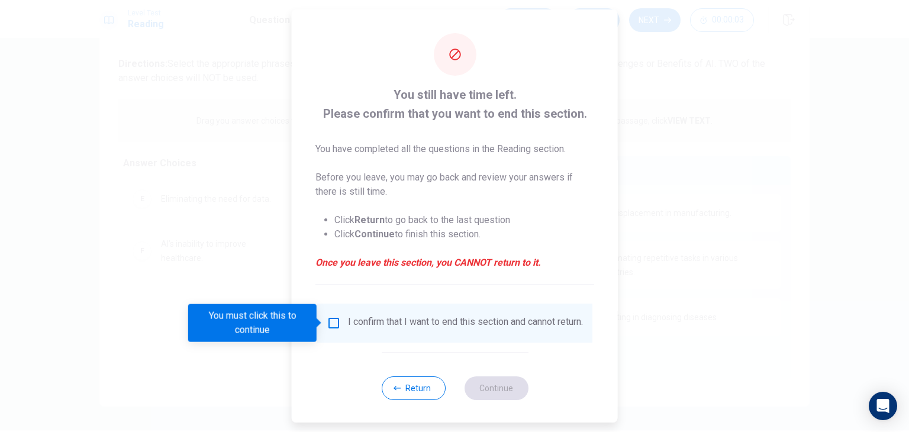
click at [332, 325] on input "You must click this to continue" at bounding box center [334, 323] width 14 height 14
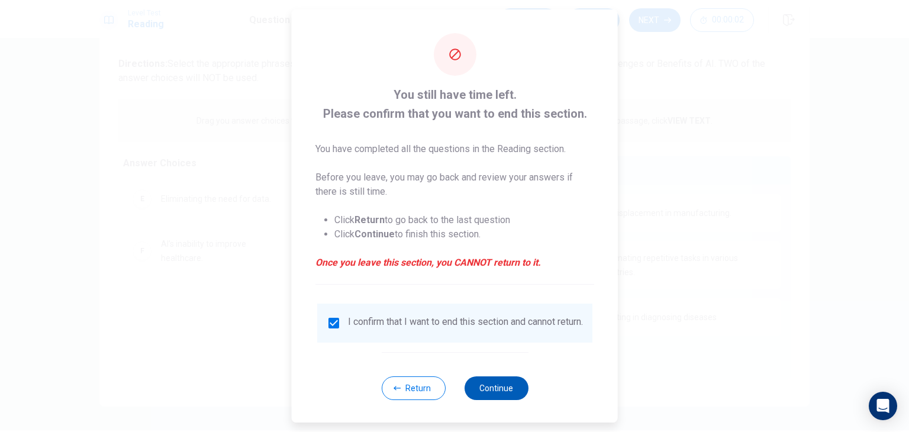
click at [499, 400] on button "Continue" at bounding box center [496, 388] width 64 height 24
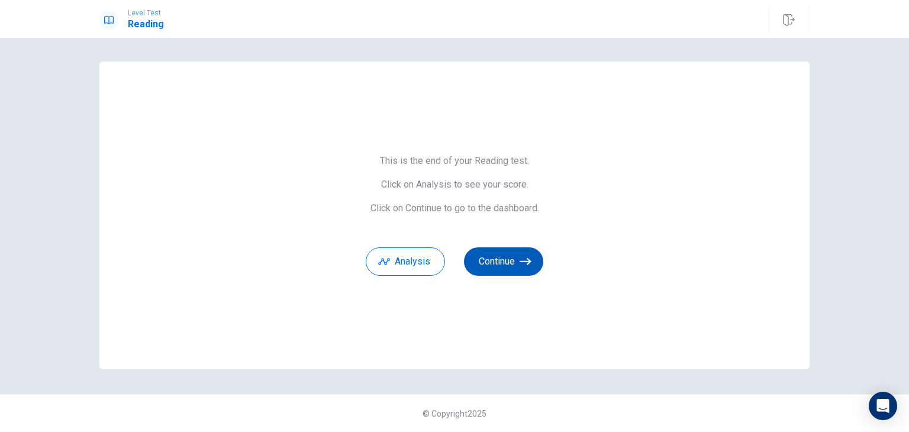
click at [524, 263] on icon "button" at bounding box center [525, 262] width 12 height 12
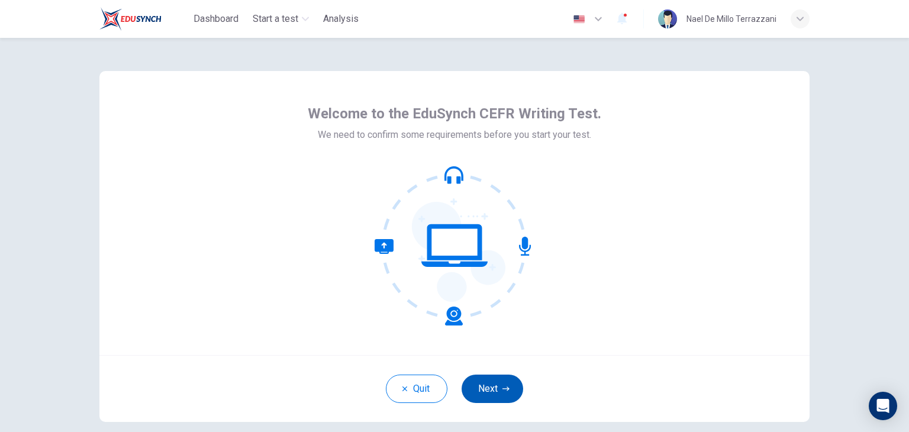
click at [495, 379] on button "Next" at bounding box center [492, 388] width 62 height 28
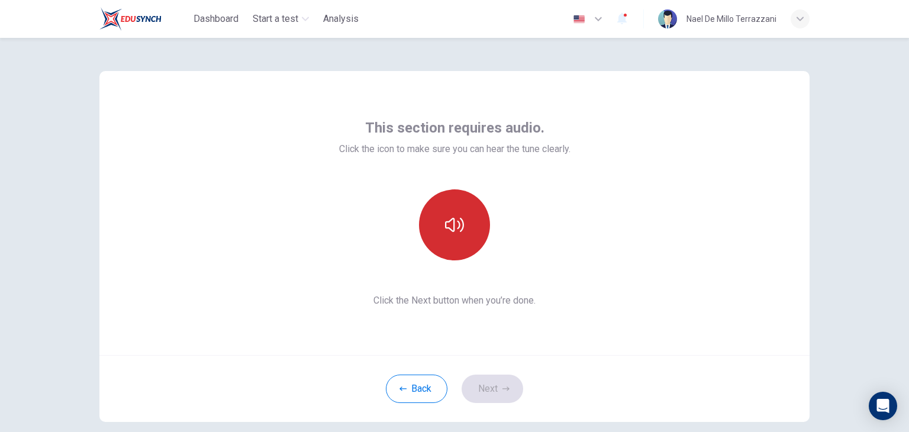
click at [443, 237] on button "button" at bounding box center [454, 224] width 71 height 71
click at [463, 240] on button "button" at bounding box center [454, 224] width 71 height 71
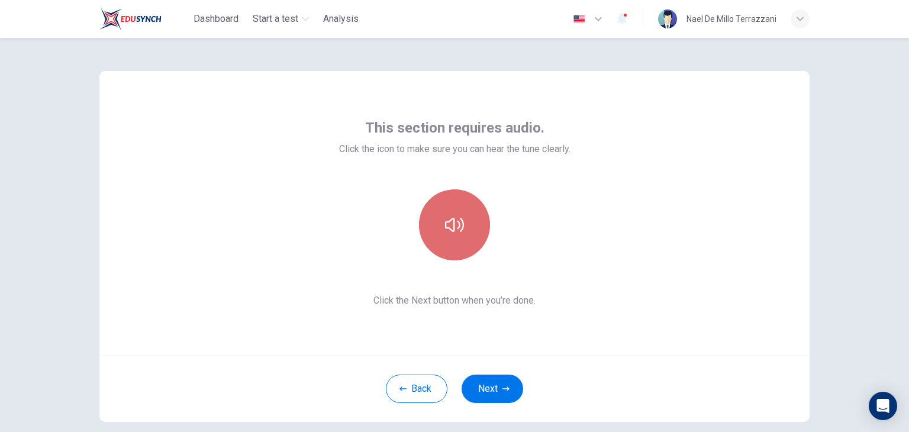
click at [449, 238] on button "button" at bounding box center [454, 224] width 71 height 71
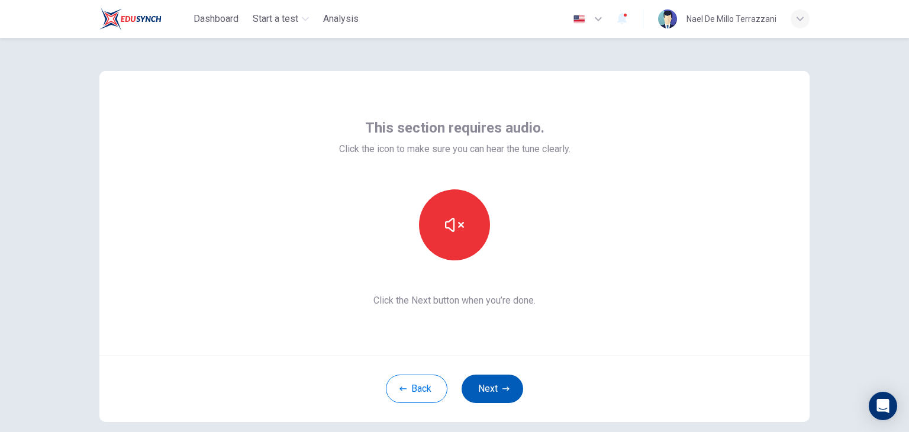
click at [483, 379] on button "Next" at bounding box center [492, 388] width 62 height 28
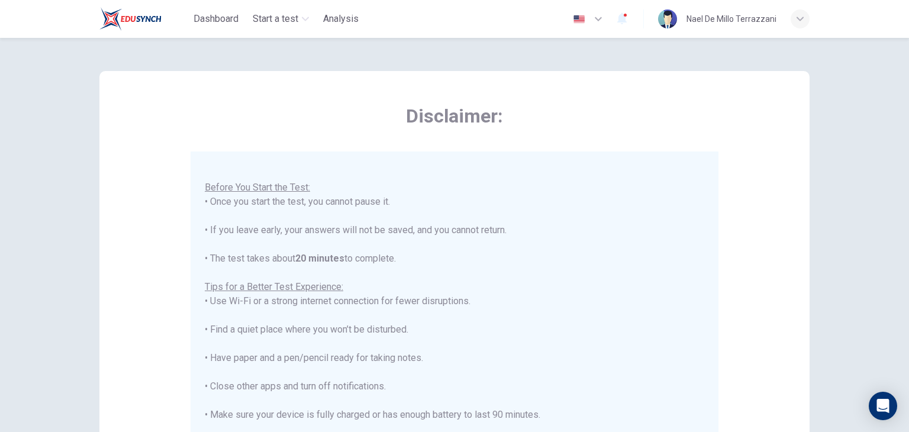
scroll to position [226, 0]
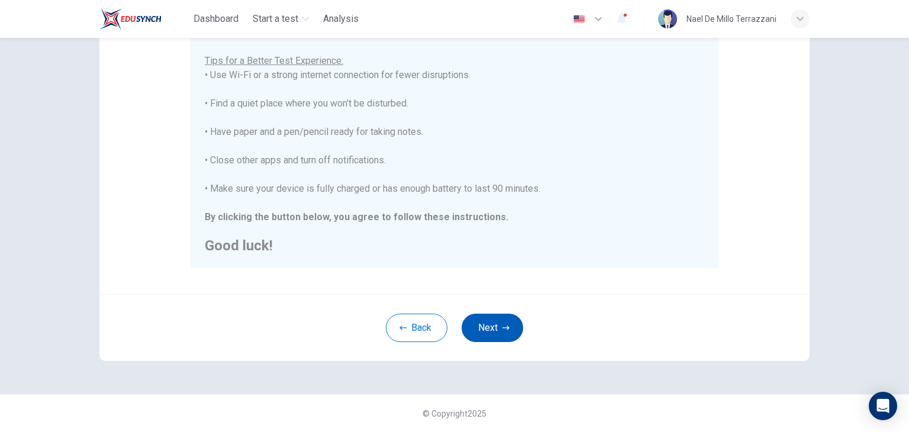
click at [507, 332] on button "Next" at bounding box center [492, 328] width 62 height 28
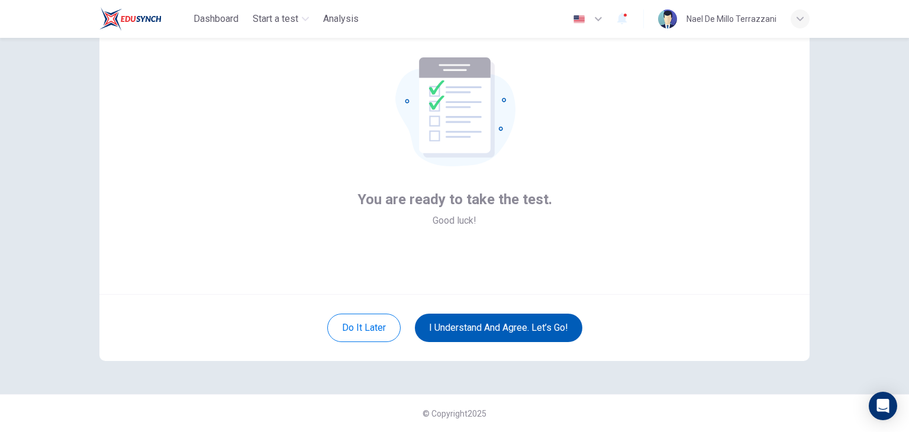
scroll to position [61, 0]
click at [548, 334] on button "I understand and agree. Let’s go!" at bounding box center [498, 328] width 167 height 28
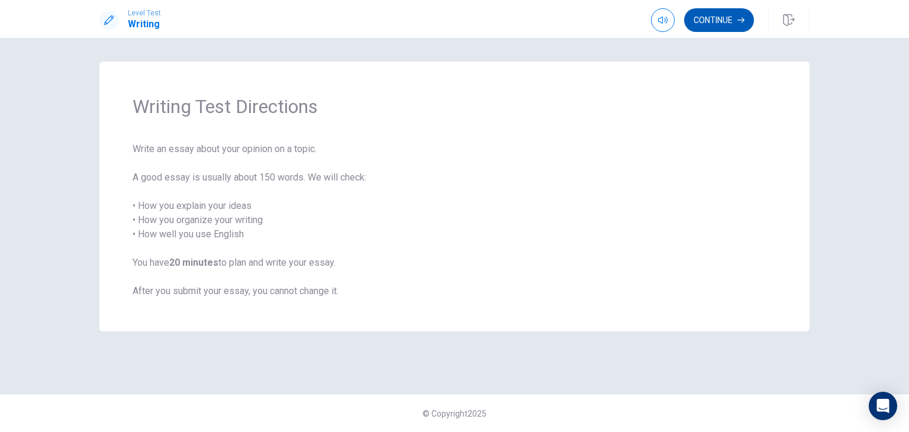
click at [736, 15] on button "Continue" at bounding box center [719, 20] width 70 height 24
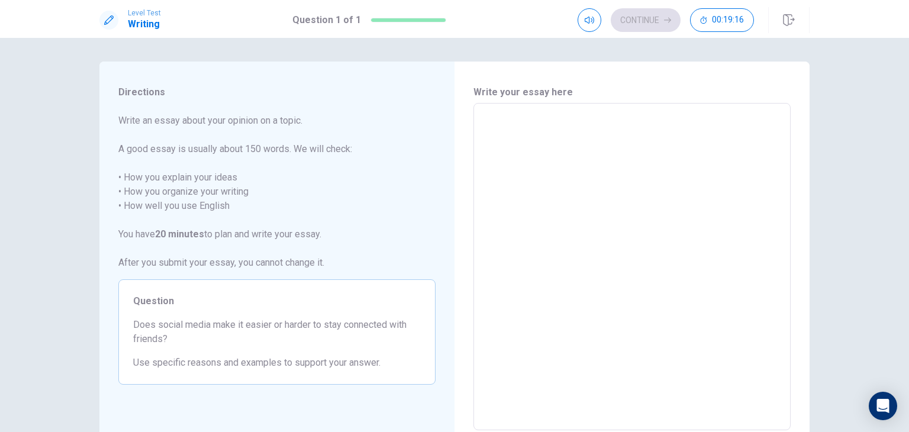
click at [501, 118] on textarea at bounding box center [632, 267] width 300 height 308
type textarea "F"
type textarea "x"
type textarea "Fo"
type textarea "x"
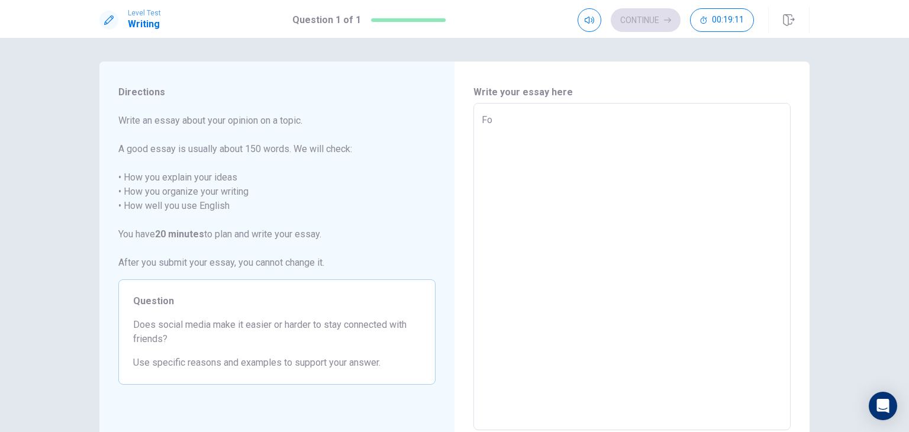
type textarea "For"
type textarea "x"
type textarea "For"
type textarea "x"
type textarea "For a"
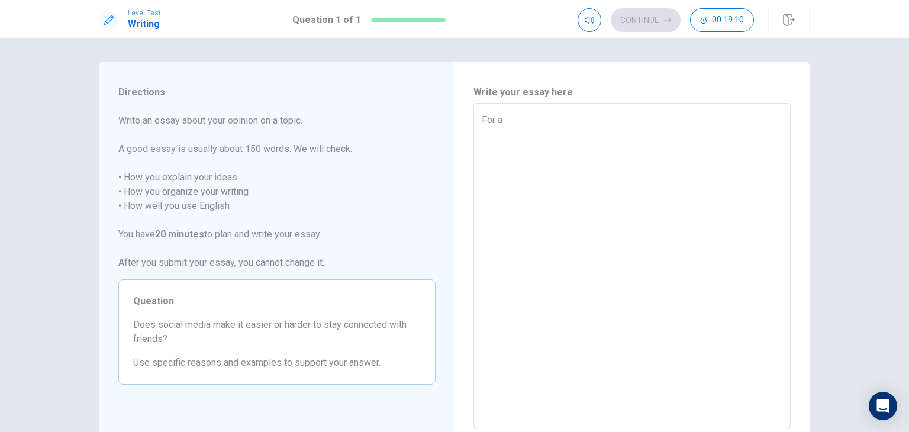
type textarea "x"
type textarea "For al"
type textarea "x"
type textarea "For all"
type textarea "x"
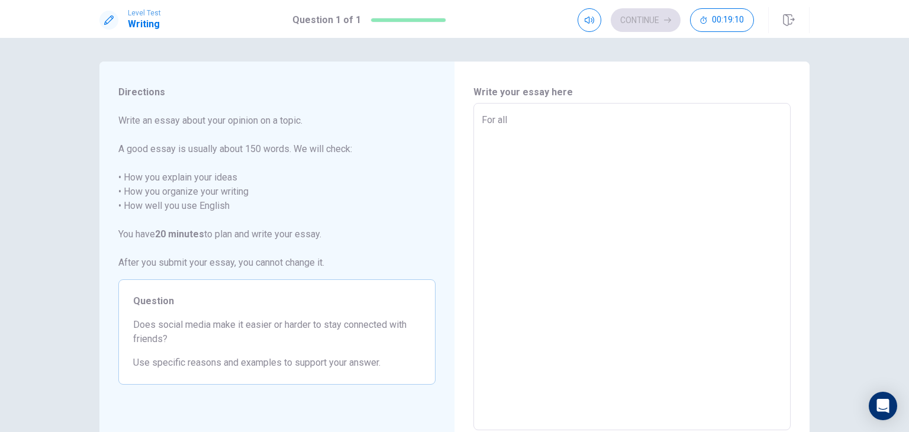
type textarea "For all"
type textarea "x"
type textarea "For all t"
type textarea "x"
type textarea "For all th"
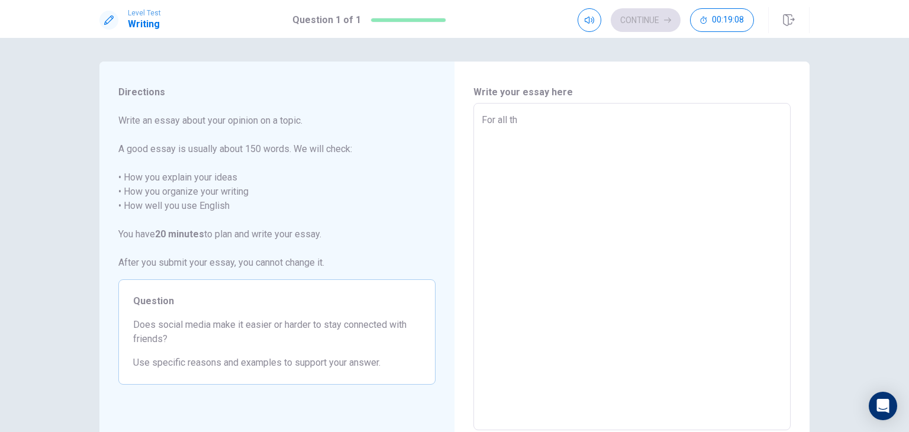
type textarea "x"
type textarea "For all the"
type textarea "x"
type textarea "For all the"
type textarea "x"
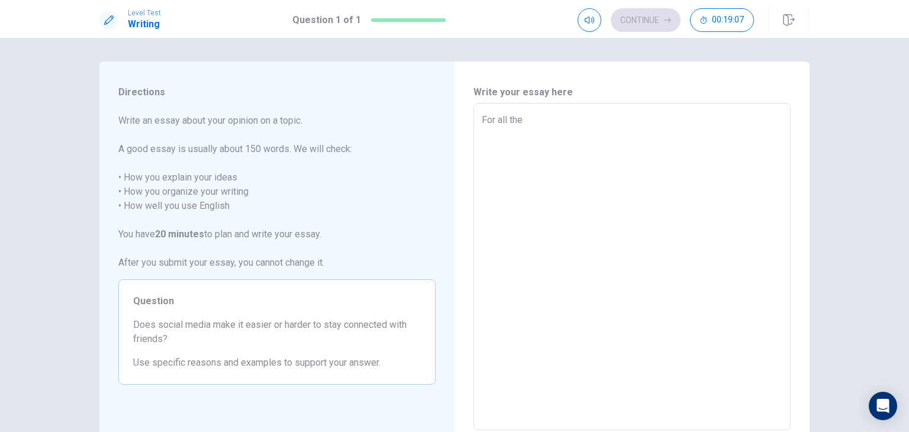
type textarea "For all the y"
type textarea "x"
type textarea "For all the ye"
type textarea "x"
type textarea "For all the yea"
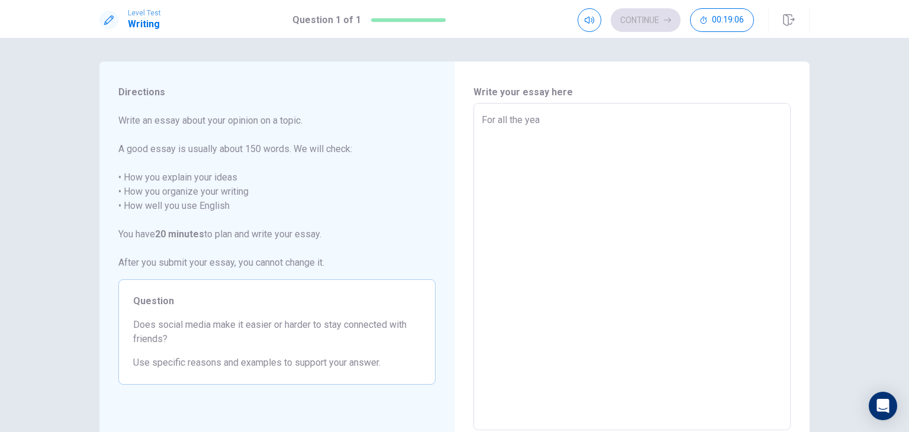
type textarea "x"
type textarea "For all the year"
type textarea "x"
type textarea "For all the years"
type textarea "x"
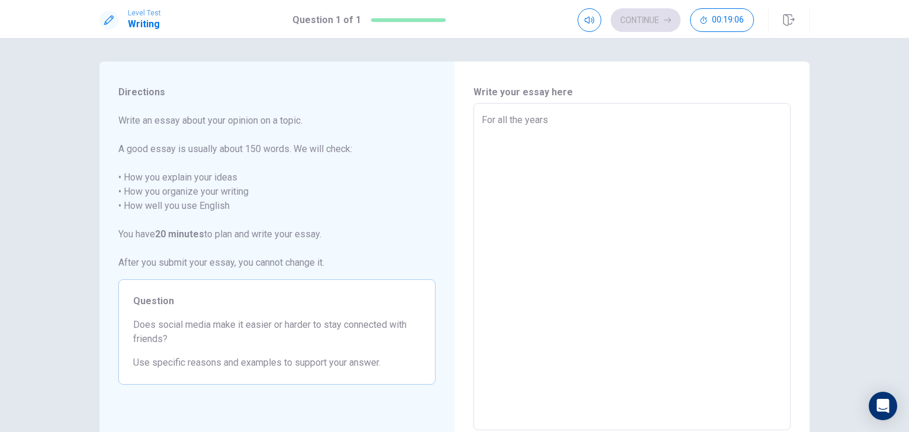
type textarea "For all the years"
type textarea "x"
type textarea "For all the years t"
type textarea "x"
type textarea "For all the years th"
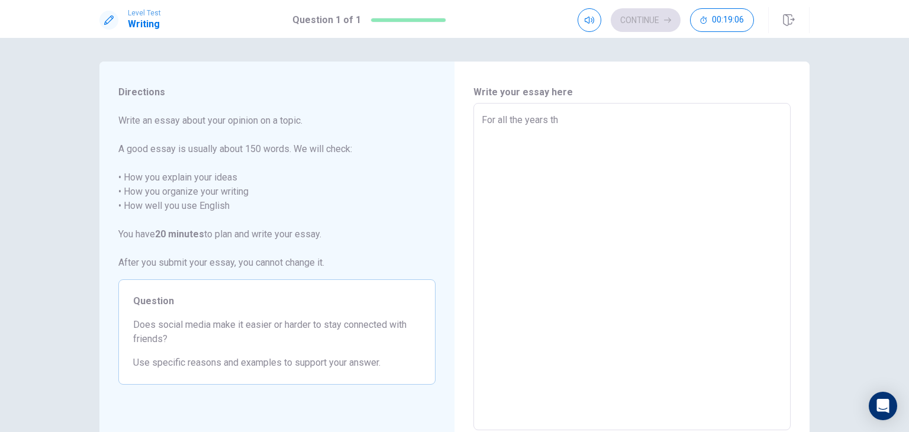
type textarea "x"
type textarea "For all the years tha"
type textarea "x"
type textarea "For all the years that"
type textarea "x"
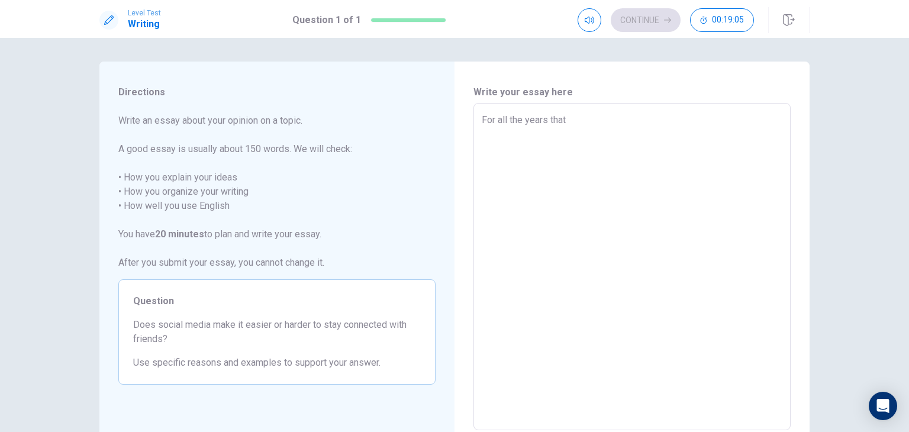
type textarea "For all the years that"
type textarea "x"
type textarea "For all the years that I"
type textarea "x"
type textarea "For all the years that I"
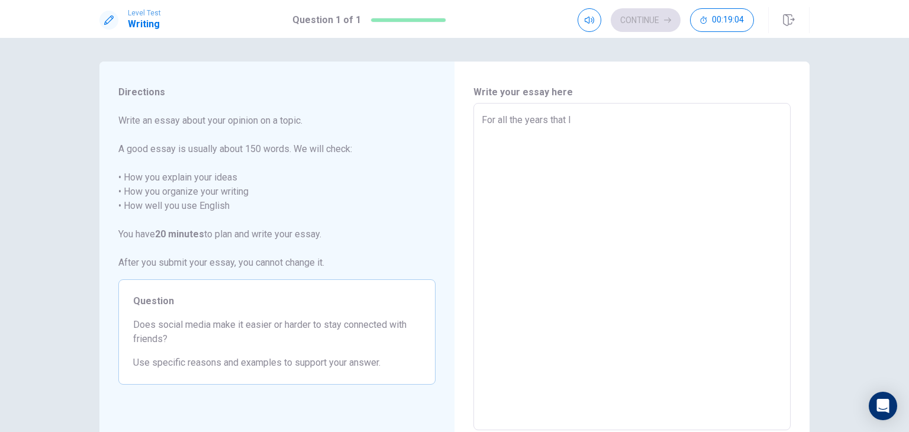
type textarea "x"
type textarea "For all the years that I u"
type textarea "x"
type textarea "For all the years that I us"
type textarea "x"
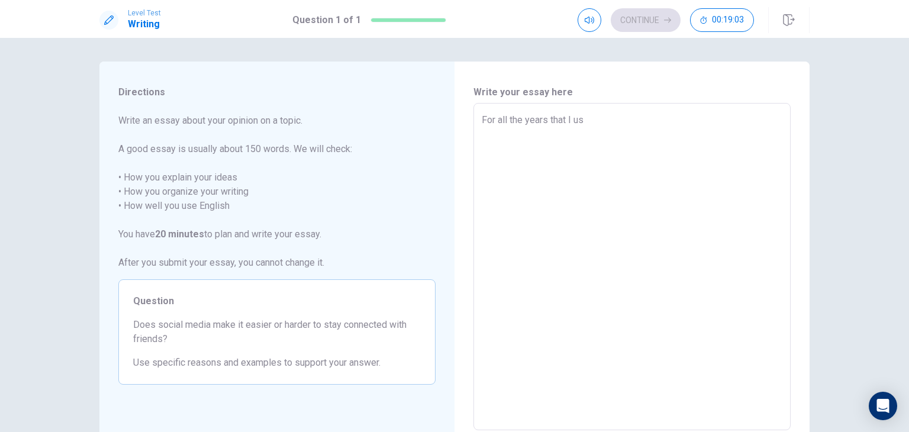
type textarea "For all the years that I use"
type textarea "x"
type textarea "For all the years that I use"
type textarea "x"
type textarea "For all the years that I use"
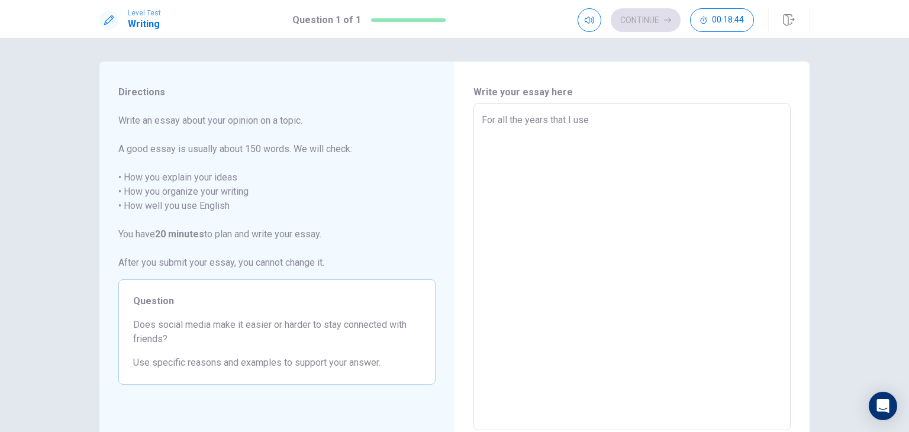
type textarea "x"
type textarea "For all the years that I us"
type textarea "x"
type textarea "For all the years that I u"
type textarea "x"
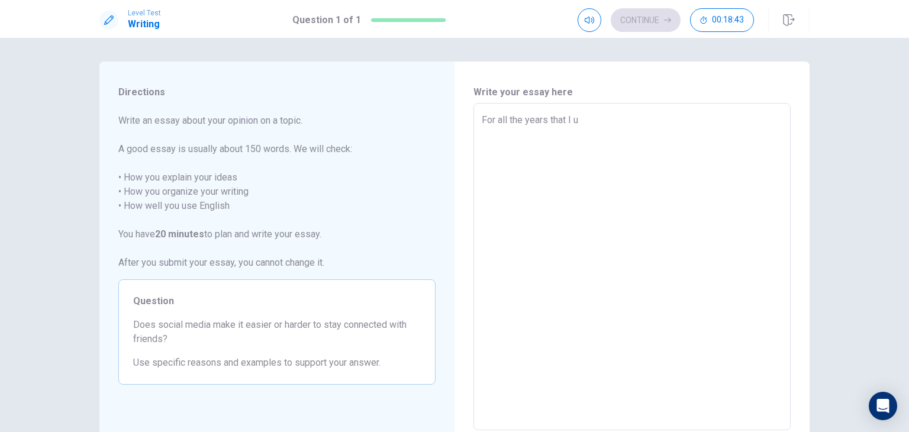
type textarea "For all the years that I"
type textarea "x"
type textarea "For all the years that I"
type textarea "x"
type textarea "For all the years that"
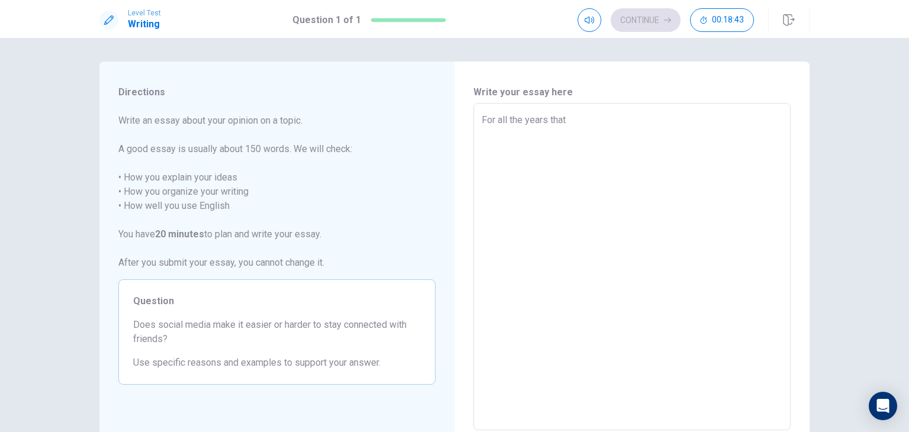
type textarea "x"
type textarea "For all the years that i"
type textarea "x"
type textarea "For all the years that i"
type textarea "x"
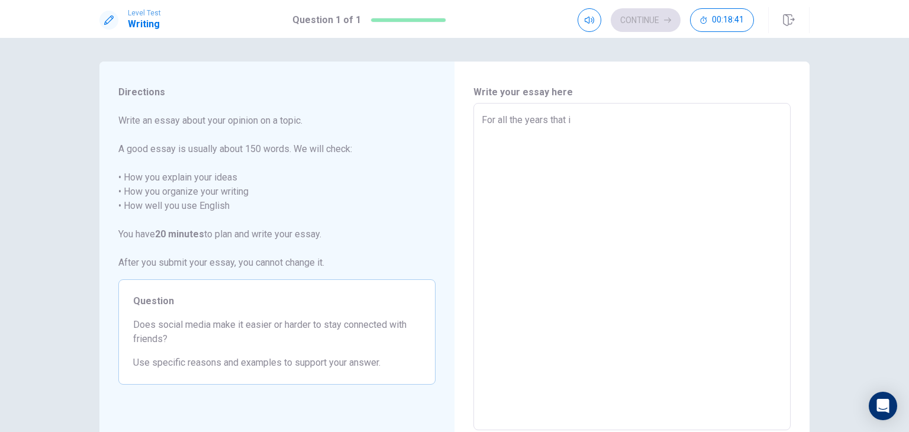
type textarea "For all the years that i u"
type textarea "x"
type textarea "For all the years that i us"
type textarea "x"
type textarea "For all the years that i use"
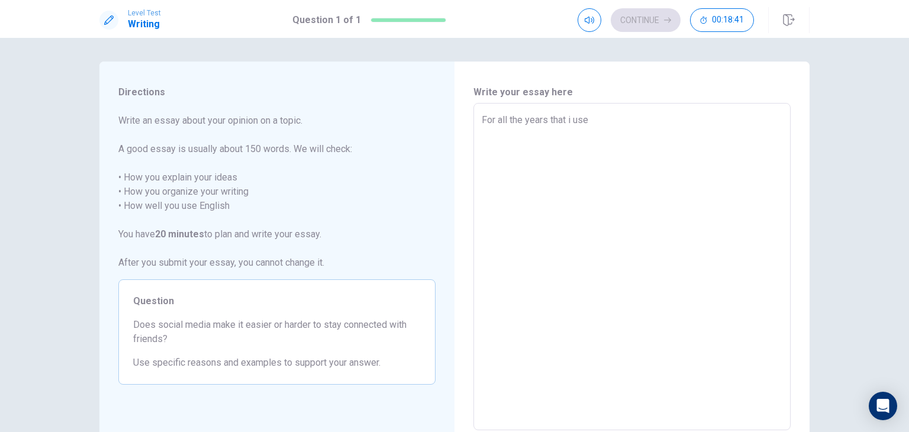
type textarea "x"
type textarea "For all the years that i use"
type textarea "x"
click at [563, 120] on textarea "For all the years that i use" at bounding box center [632, 267] width 300 height 308
type textarea "For all the years tha i use"
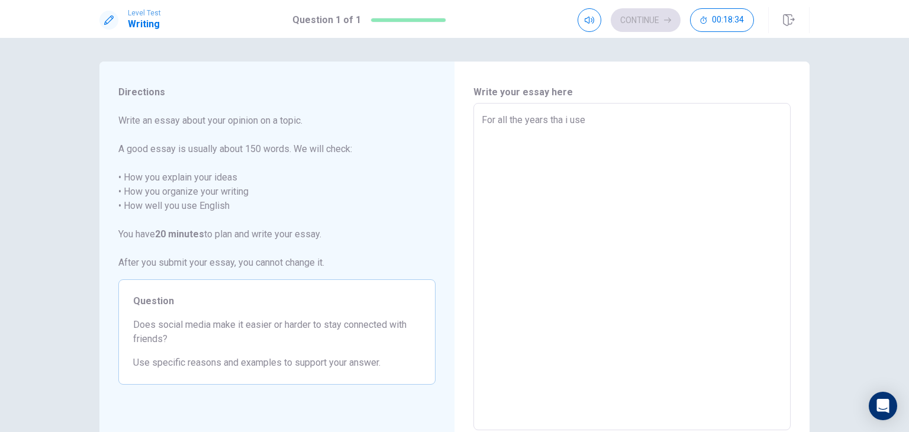
type textarea "x"
type textarea "For all the years th i use"
type textarea "x"
type textarea "For all the years t i use"
type textarea "x"
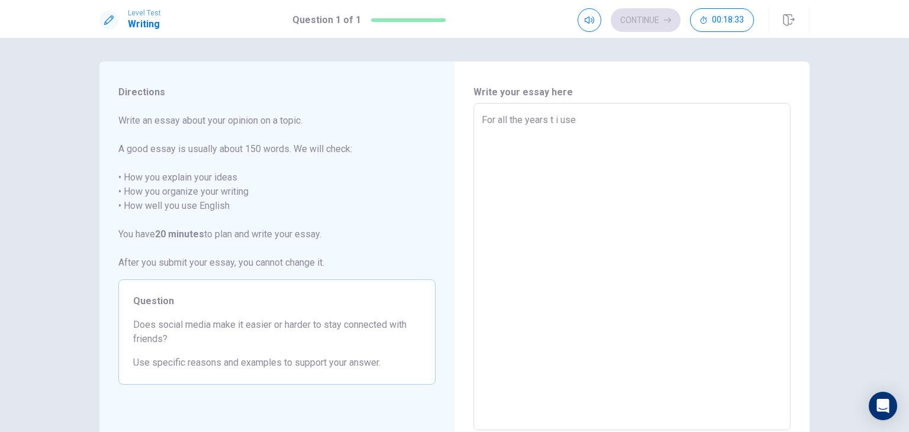
type textarea "For all the years i use"
type textarea "x"
click at [580, 120] on textarea "For all the years i use" at bounding box center [632, 267] width 300 height 308
type textarea "For all the years i use"
type textarea "x"
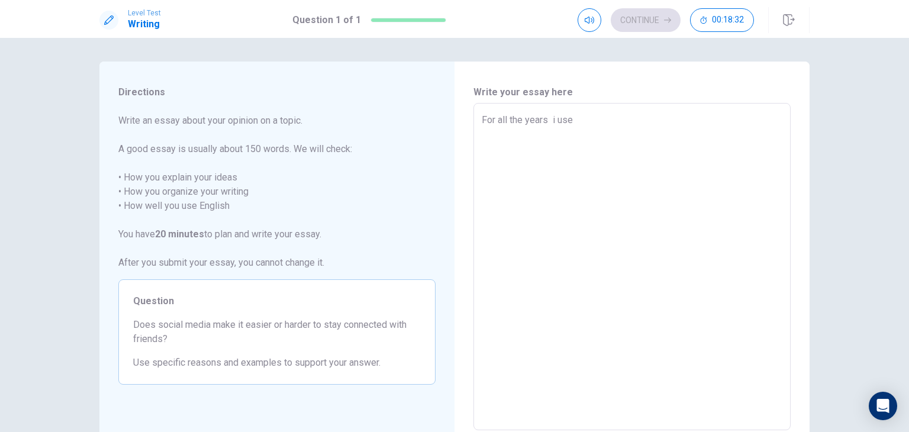
type textarea "For all the years i us"
type textarea "x"
type textarea "For all the years i u"
type textarea "x"
type textarea "For all the years i"
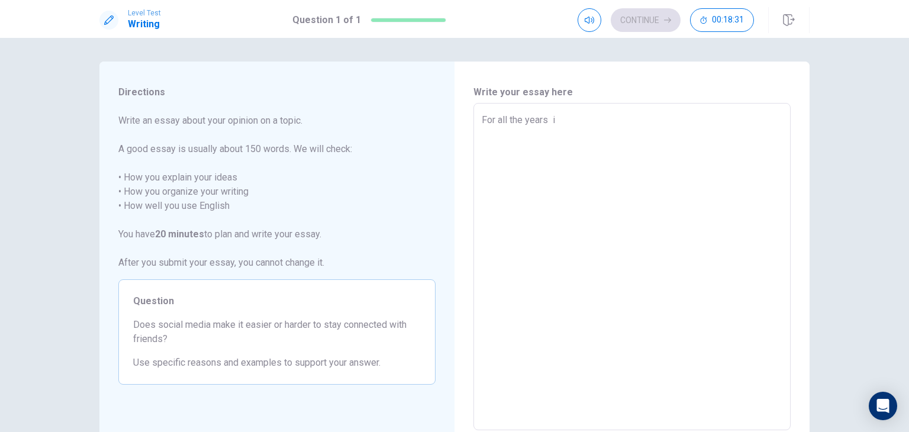
type textarea "x"
type textarea "For all the years i"
type textarea "x"
type textarea "For all the years"
type textarea "x"
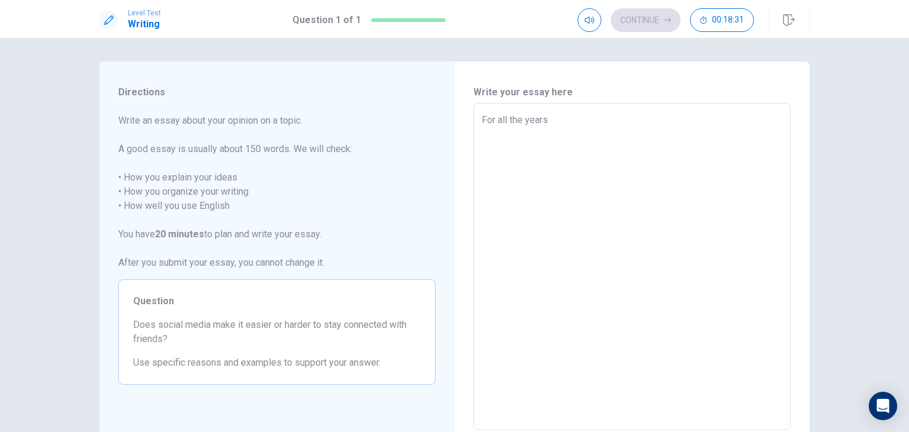
type textarea "For all the years"
type textarea "x"
type textarea "For all the years"
type textarea "x"
type textarea "For all the years,"
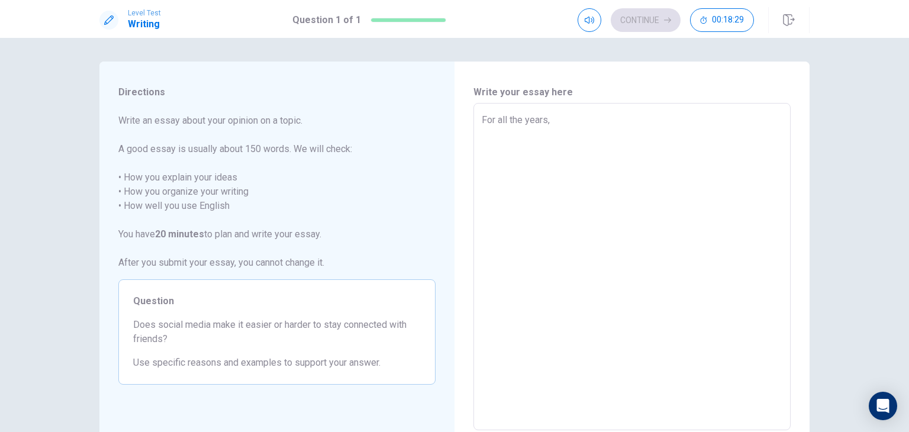
type textarea "x"
type textarea "For all the years,"
type textarea "x"
type textarea "For all the years, o"
type textarea "x"
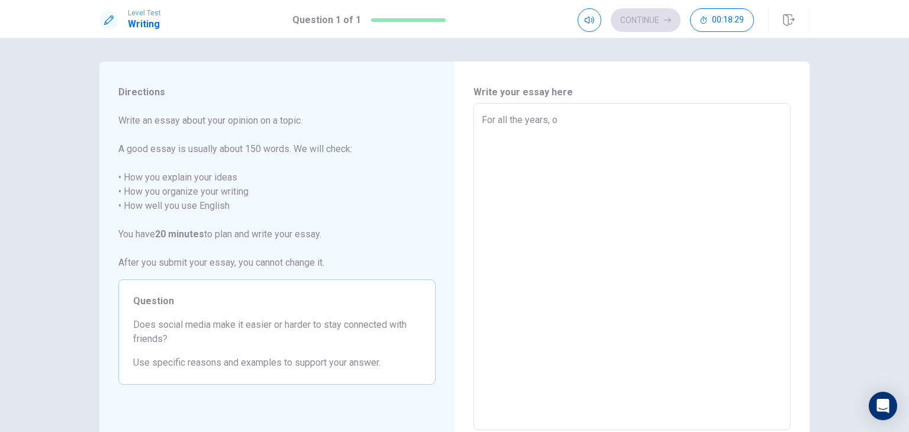
type textarea "For all the years, of"
type textarea "x"
type textarea "For all the years, of"
type textarea "x"
type textarea "For all the years, of"
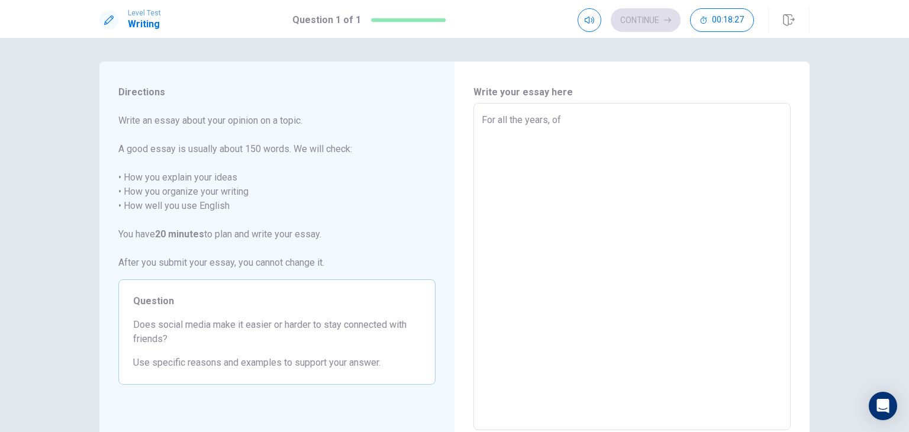
type textarea "x"
type textarea "For all the years, o"
type textarea "x"
type textarea "For all the years,"
type textarea "x"
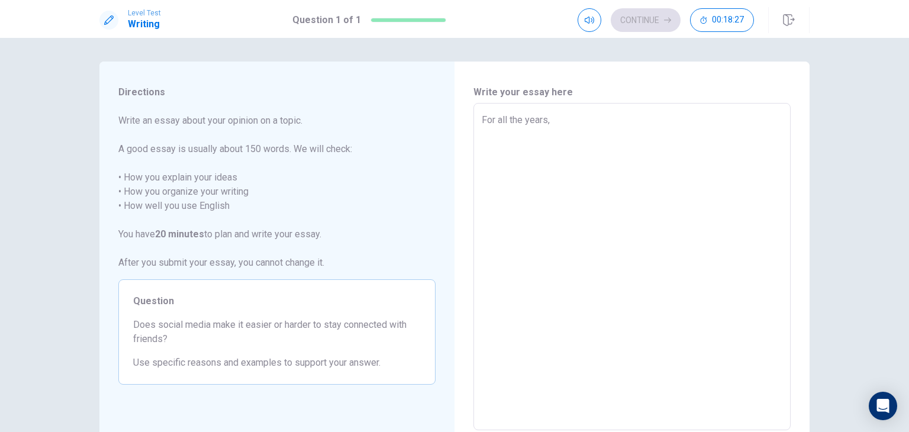
type textarea "For all the years,"
type textarea "x"
type textarea "For all the years"
type textarea "x"
type textarea "For all the years"
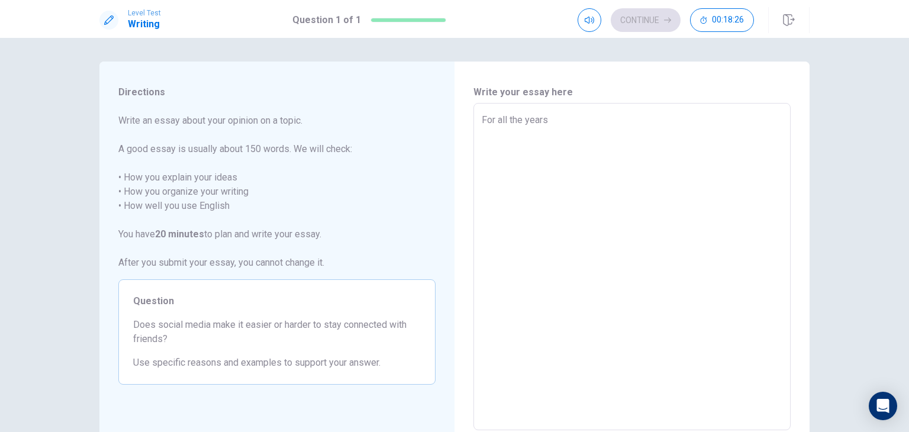
type textarea "x"
type textarea "For all the years o"
type textarea "x"
type textarea "For all the years of"
type textarea "x"
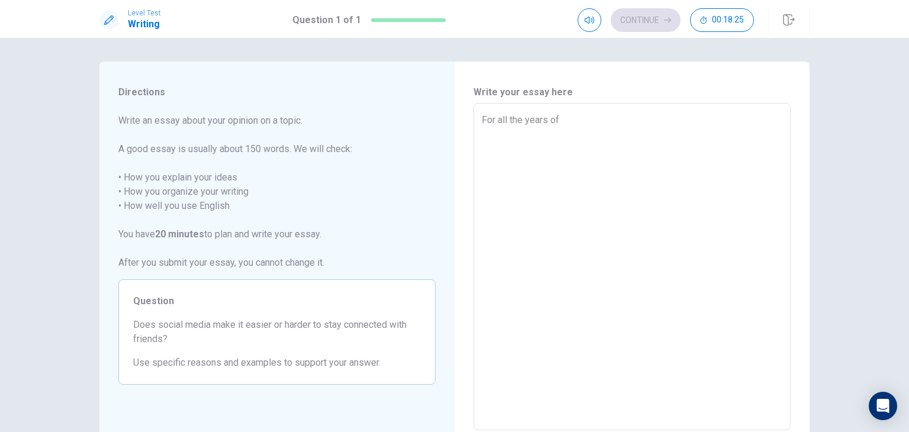
type textarea "For all the years of"
type textarea "x"
type textarea "For all the years of u"
type textarea "x"
type textarea "For all the years of us"
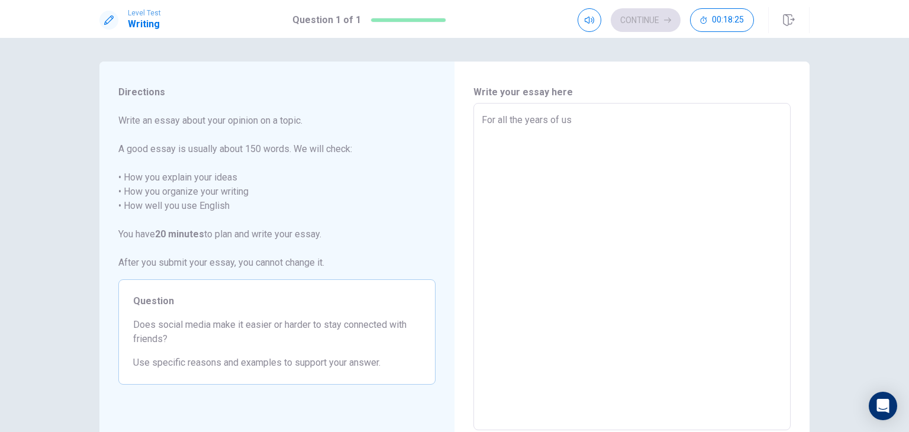
type textarea "x"
type textarea "For all the years of usi"
type textarea "x"
type textarea "For all the years of usin"
type textarea "x"
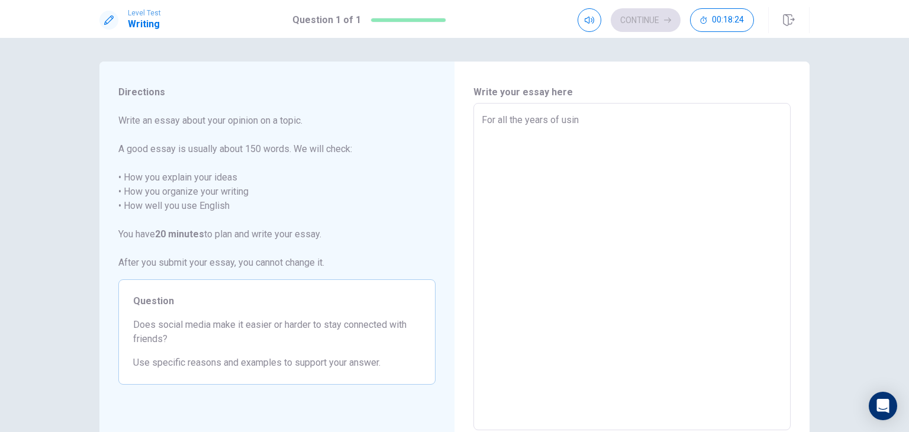
type textarea "For all the years of using"
type textarea "x"
type textarea "For all the years of using"
type textarea "x"
type textarea "For all the years of using s"
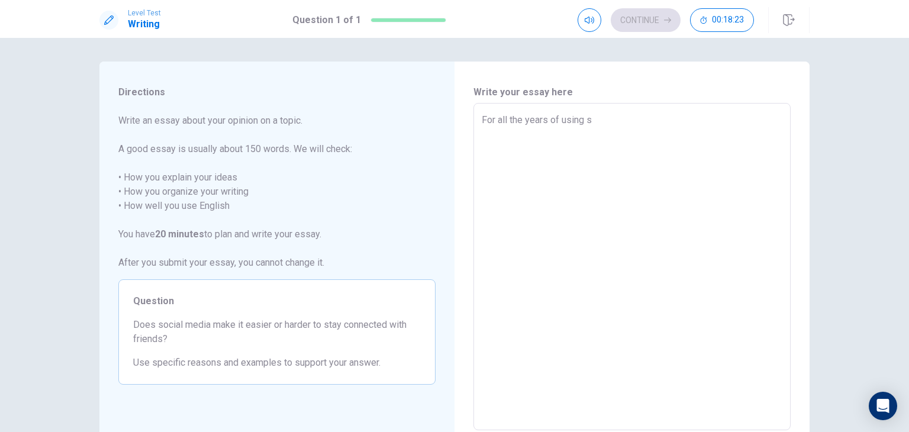
type textarea "x"
type textarea "For all the years of using so"
type textarea "x"
type textarea "For all the years of using soc"
type textarea "x"
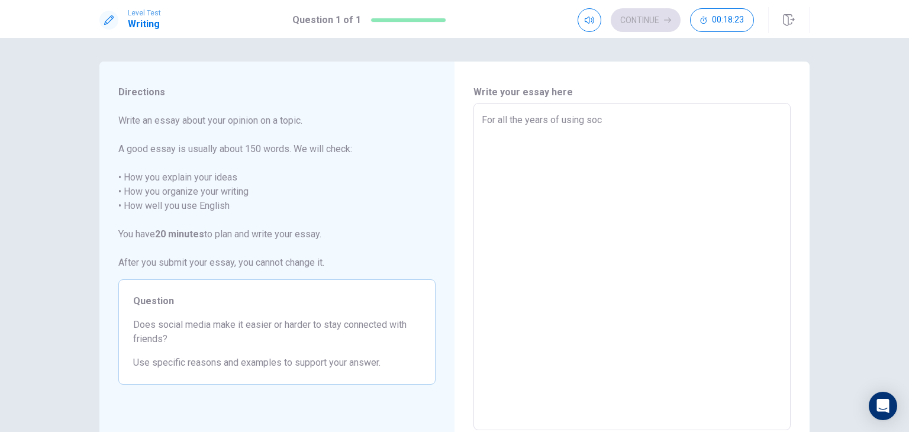
type textarea "For all the years of using soci"
type textarea "x"
type textarea "For all the years of using [PERSON_NAME]"
type textarea "x"
type textarea "For all the years of using social"
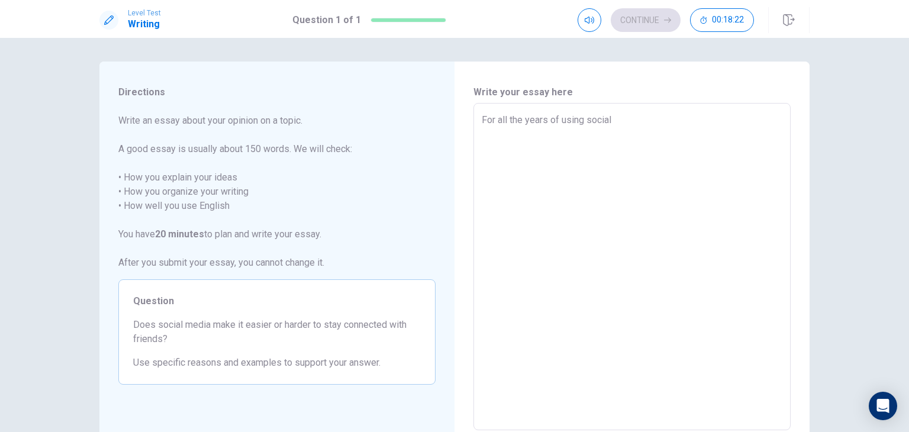
type textarea "x"
type textarea "For all the years of using social"
type textarea "x"
type textarea "For all the years of using social m"
type textarea "x"
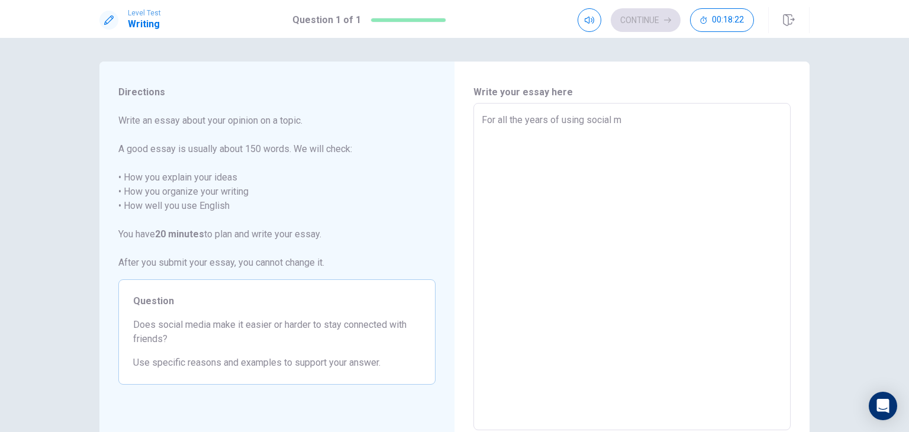
type textarea "For all the years of using social me"
type textarea "x"
type textarea "For all the years of using social med"
type textarea "x"
type textarea "For all the years of using social medi"
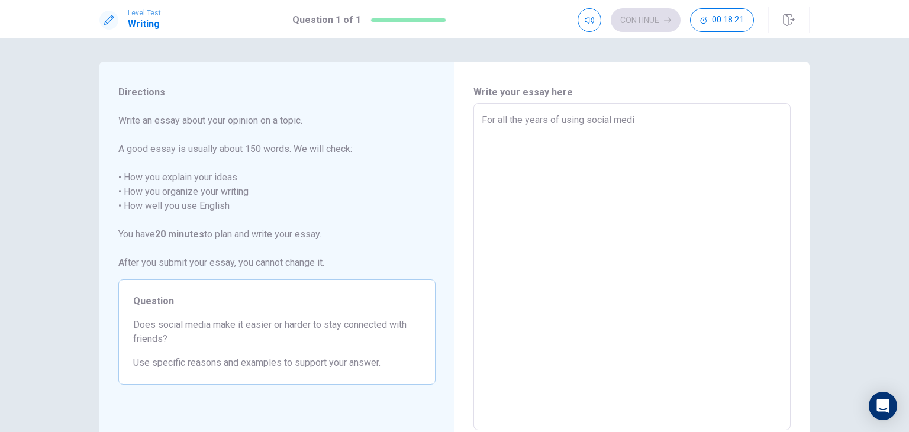
type textarea "x"
type textarea "For all the years of using social media"
type textarea "x"
type textarea "For all the years of using social media."
type textarea "x"
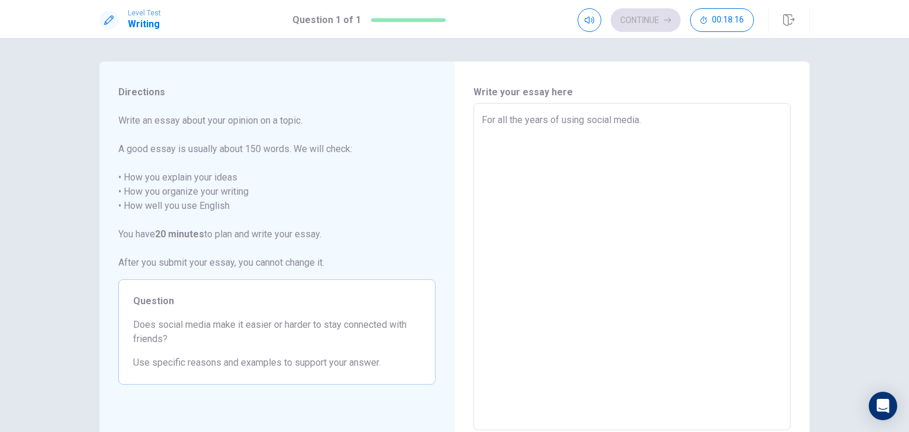
type textarea "For all the years of using social media."
type textarea "x"
type textarea "For all the years of using social media. F"
type textarea "x"
type textarea "For all the years of using social media. Fo"
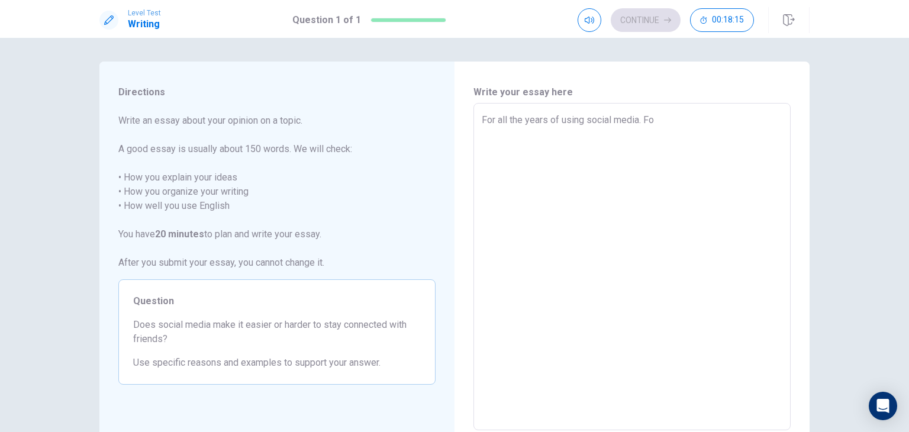
type textarea "x"
type textarea "For all the years of using social media. For"
type textarea "x"
type textarea "For all the years of using social media. For"
type textarea "x"
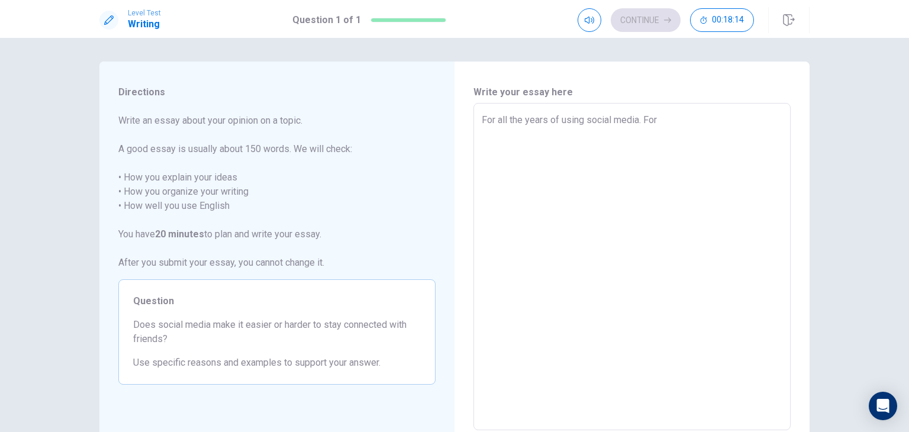
type textarea "For all the years of using social media. For m"
type textarea "x"
type textarea "For all the years of using social media. For me"
type textarea "x"
type textarea "For all the years of using social media. For me"
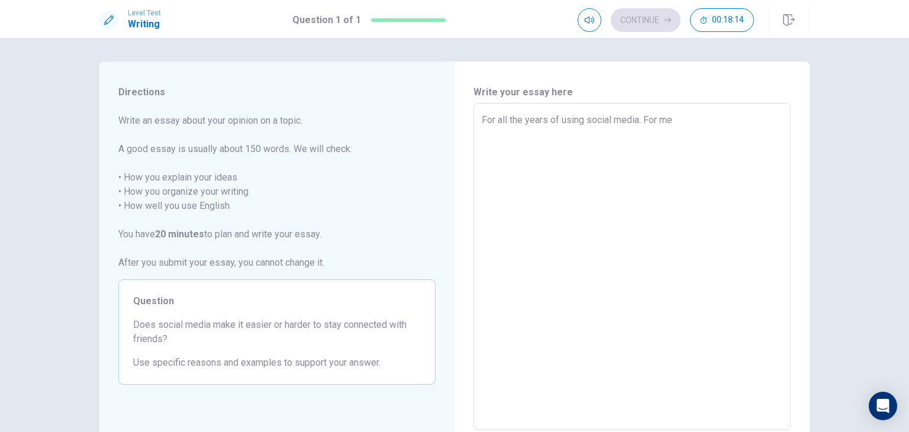
type textarea "x"
type textarea "For all the years of using social media. For me u"
type textarea "x"
type textarea "For all the years of using social media. For me us"
type textarea "x"
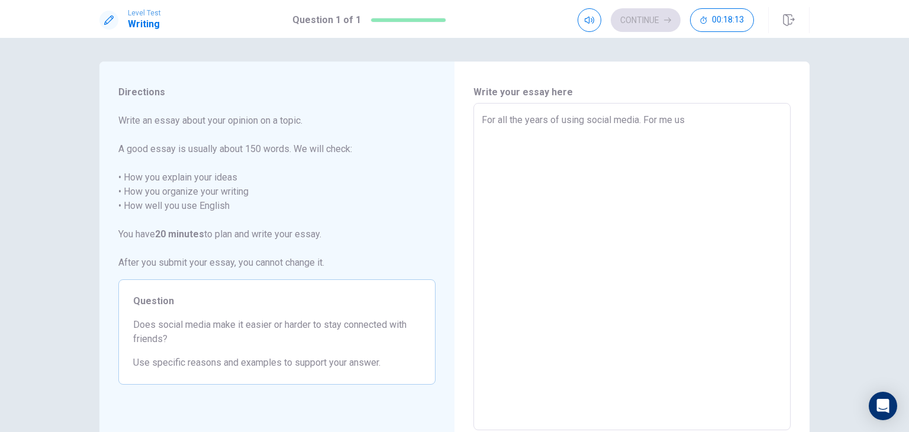
type textarea "For all the years of using social media. For me usi"
type textarea "x"
type textarea "For all the years of using social media. For me usin"
type textarea "x"
type textarea "For all the years of using social media. For me using"
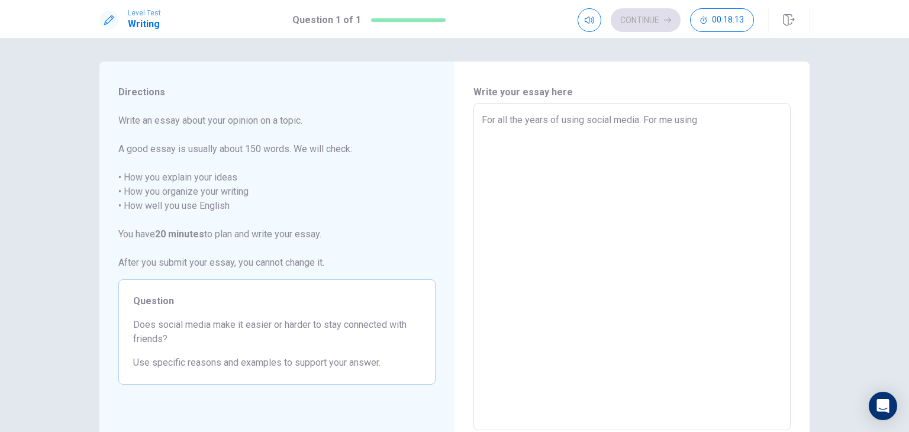
type textarea "x"
type textarea "For all the years of using social media. For me using"
type textarea "x"
click at [658, 119] on textarea "For all the years of using social media. For it can be a excellent way to stay …" at bounding box center [632, 267] width 300 height 308
click at [684, 124] on textarea "For all the years of using social media. It can be a excellent way to stay conn…" at bounding box center [632, 267] width 300 height 308
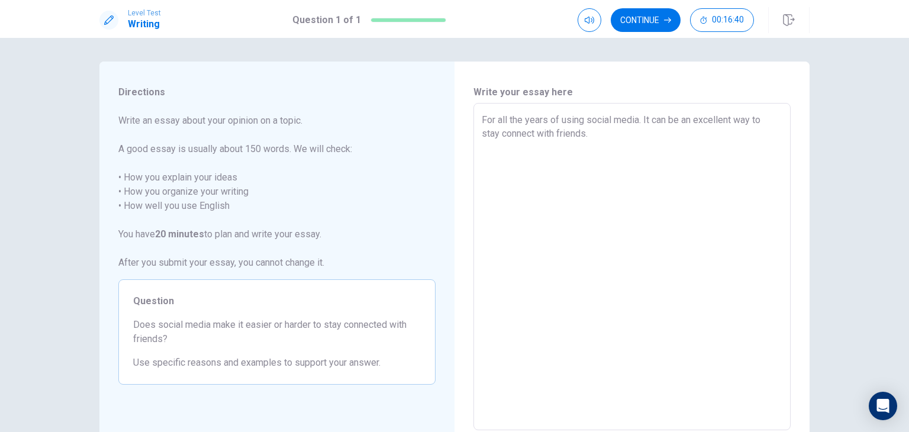
click at [529, 133] on textarea "For all the years of using social media. It can be an excellent way to stay con…" at bounding box center [632, 267] width 300 height 308
click at [611, 138] on textarea "For all the years of using social media. It can be an excellent way to stay con…" at bounding box center [632, 267] width 300 height 308
click at [574, 147] on textarea "For all the years of using social media. It can be an excellent way to stay con…" at bounding box center [632, 267] width 300 height 308
click at [546, 147] on textarea "For all the years of using social media. It can be an excellent way to stay con…" at bounding box center [632, 267] width 300 height 308
click at [695, 150] on textarea "For all the years of using social media. It can be an excellent way to stay con…" at bounding box center [632, 267] width 300 height 308
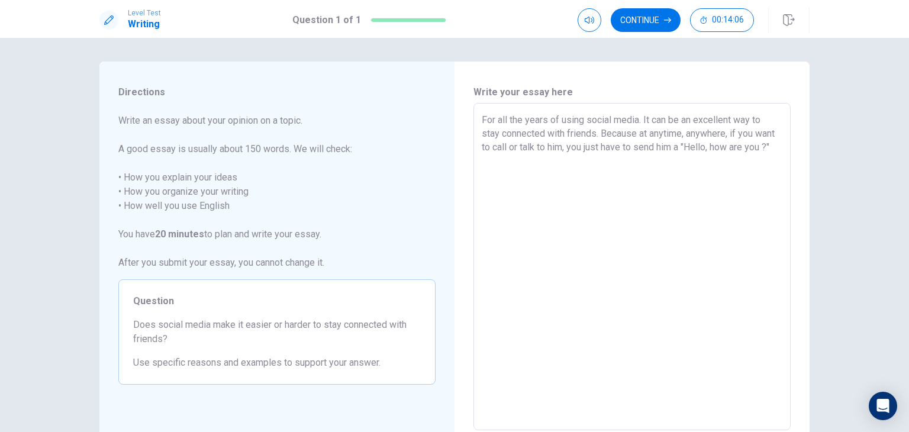
click at [532, 169] on textarea "For all the years of using social media. It can be an excellent way to stay con…" at bounding box center [632, 267] width 300 height 308
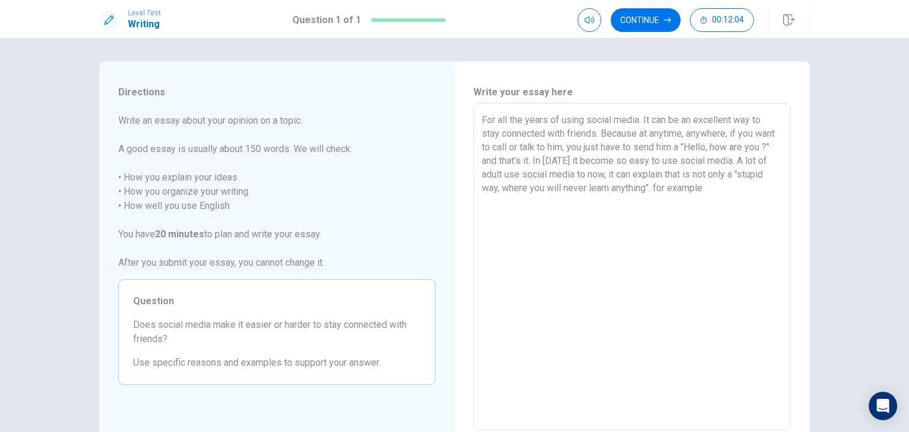
click at [686, 188] on textarea "For all the years of using social media. It can be an excellent way to stay con…" at bounding box center [632, 267] width 300 height 308
click at [759, 189] on textarea "For all the years of using social media. It can be an excellent way to stay con…" at bounding box center [632, 267] width 300 height 308
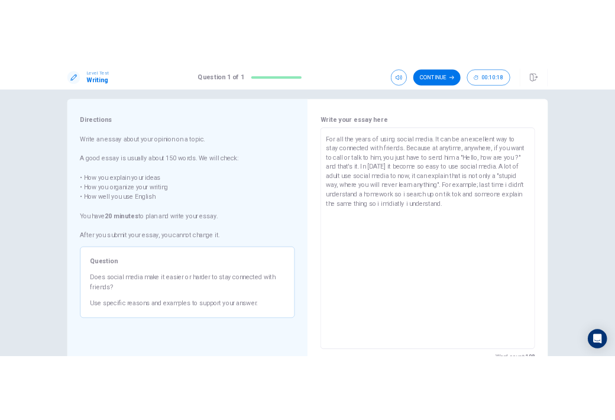
scroll to position [12, 0]
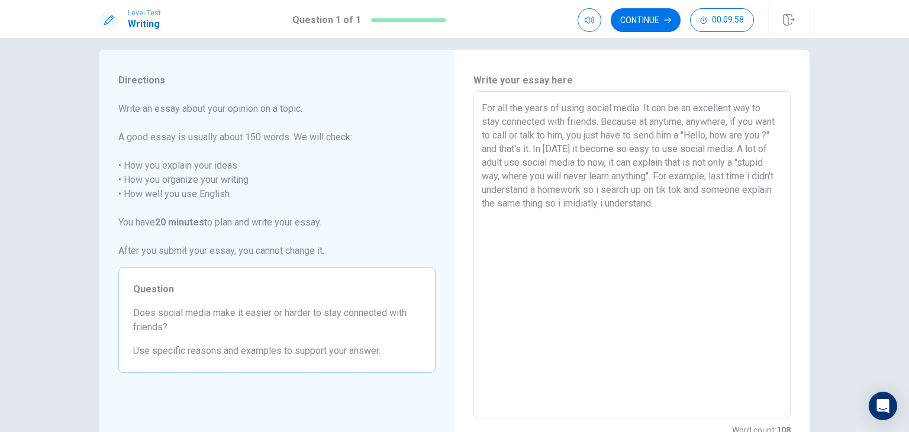
click at [526, 161] on textarea "For all the years of using social media. It can be an excellent way to stay con…" at bounding box center [632, 255] width 300 height 308
click at [765, 150] on textarea "For all the years of using social media. It can be an excellent way to stay con…" at bounding box center [632, 255] width 300 height 308
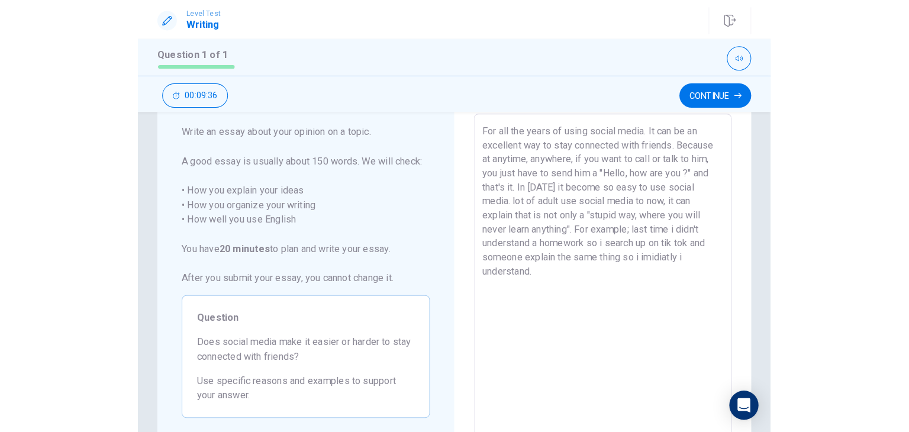
scroll to position [83, 0]
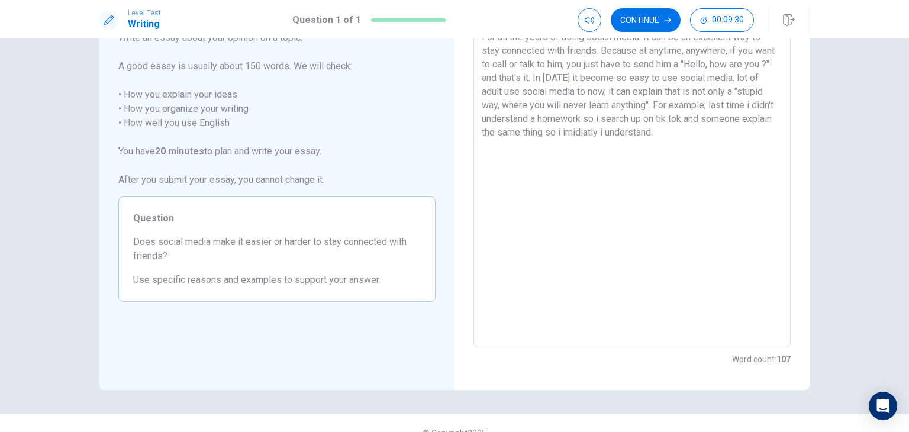
click at [739, 144] on textarea "For all the years of using social media. It can be an excellent way to stay con…" at bounding box center [632, 184] width 300 height 308
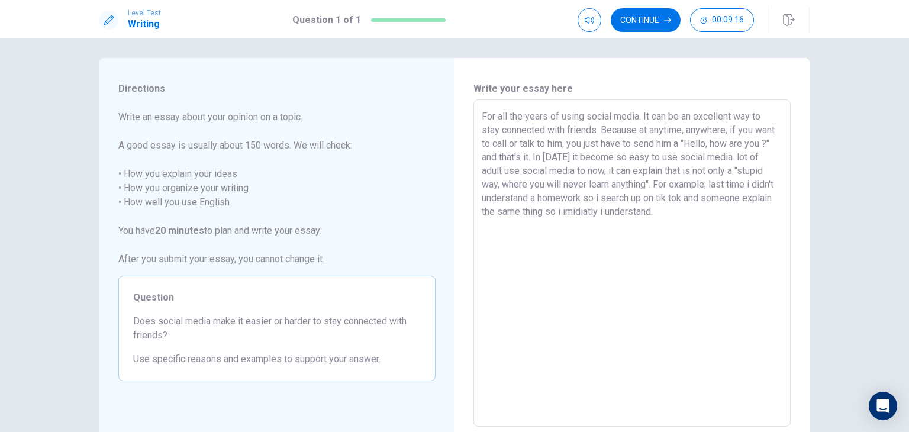
scroll to position [2, 0]
click at [757, 154] on textarea "For all the years of using social media. It can be an excellent way to stay con…" at bounding box center [632, 265] width 300 height 308
click at [558, 170] on textarea "For all the years of using social media. It can be an excellent way to stay con…" at bounding box center [632, 265] width 300 height 308
click at [503, 175] on textarea "For all the years of using social media. It can be an excellent way to stay con…" at bounding box center [632, 265] width 300 height 308
click at [537, 171] on textarea "For all the years of using social media. It can be an excellent way to stay con…" at bounding box center [632, 265] width 300 height 308
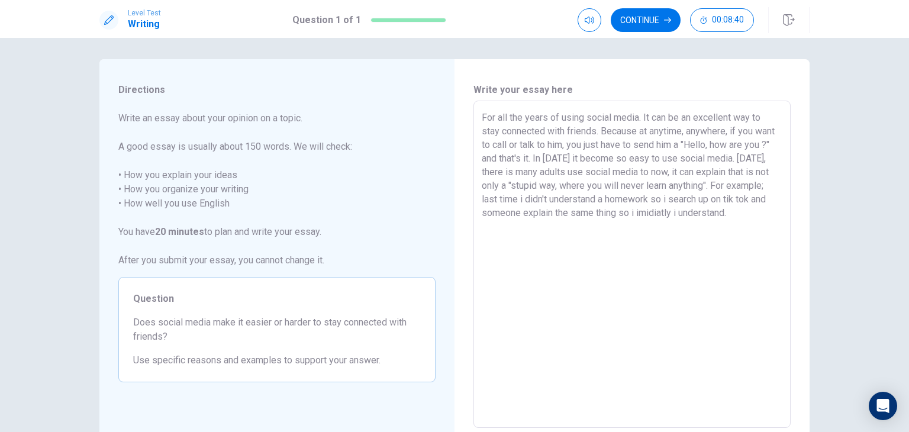
click at [594, 173] on textarea "For all the years of using social media. It can be an excellent way to stay con…" at bounding box center [632, 265] width 300 height 308
click at [627, 170] on textarea "For all the years of using social media. It can be an excellent way to stay con…" at bounding box center [632, 265] width 300 height 308
click at [703, 171] on textarea "For all the years of using social media. It can be an excellent way to stay con…" at bounding box center [632, 265] width 300 height 308
click at [719, 171] on textarea "For all the years of using social media. It can be an excellent way to stay con…" at bounding box center [632, 265] width 300 height 308
click at [577, 184] on textarea "For all the years of using social media. It can be an excellent way to stay con…" at bounding box center [632, 265] width 300 height 308
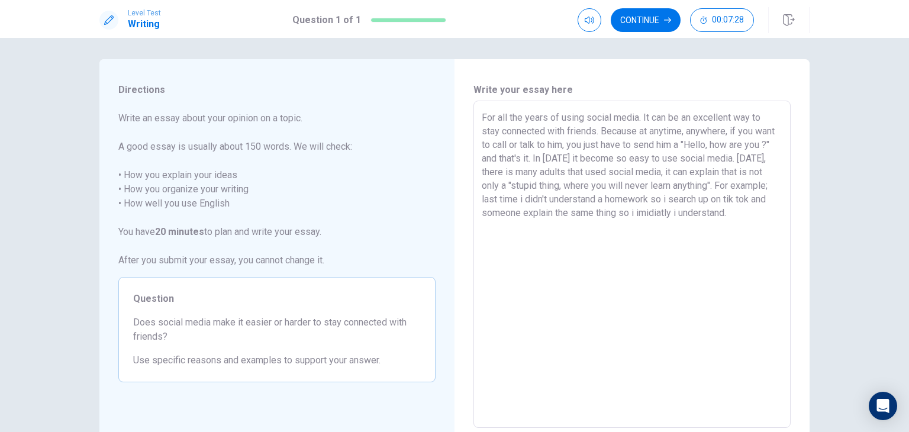
click at [700, 199] on textarea "For all the years of using social media. It can be an excellent way to stay con…" at bounding box center [632, 265] width 300 height 308
click at [774, 214] on textarea "For all the years of using social media. It can be an excellent way to stay con…" at bounding box center [632, 265] width 300 height 308
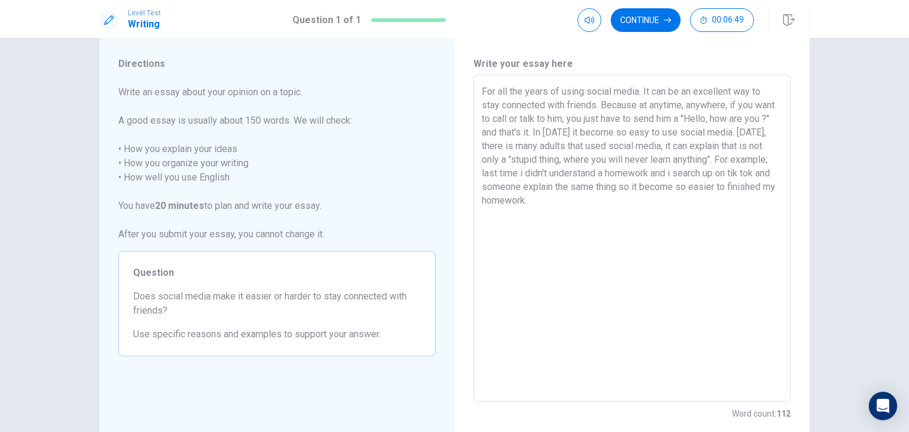
scroll to position [28, 0]
click at [519, 173] on textarea "For all the years of using social media. It can be an excellent way to stay con…" at bounding box center [632, 239] width 300 height 308
click at [512, 175] on textarea "For all the years of using social media. It can be an excellent way to stay con…" at bounding box center [632, 239] width 300 height 308
click at [555, 172] on textarea "For all the years of using social media. It can be an excellent way to stay con…" at bounding box center [632, 239] width 300 height 308
click at [719, 172] on textarea "For all the years of using social media. It can be an excellent way to stay con…" at bounding box center [632, 239] width 300 height 308
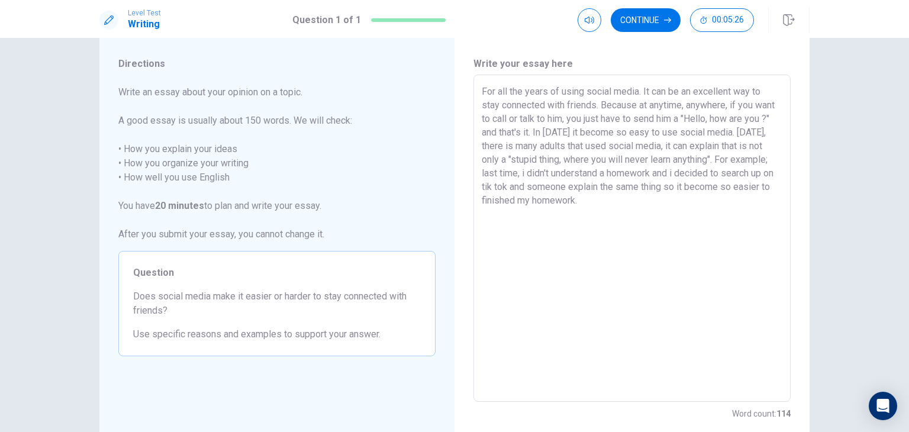
click at [508, 185] on textarea "For all the years of using social media. It can be an excellent way to stay con…" at bounding box center [632, 239] width 300 height 308
click at [585, 186] on textarea "For all the years of using social media. It can be an excellent way to stay con…" at bounding box center [632, 239] width 300 height 308
click at [613, 188] on textarea "For all the years of using social media. It can be an excellent way to stay con…" at bounding box center [632, 239] width 300 height 308
click at [664, 187] on textarea "For all the years of using social media. It can be an excellent way to stay con…" at bounding box center [632, 239] width 300 height 308
click at [739, 187] on textarea "For all the years of using social media. It can be an excellent way to stay con…" at bounding box center [632, 239] width 300 height 308
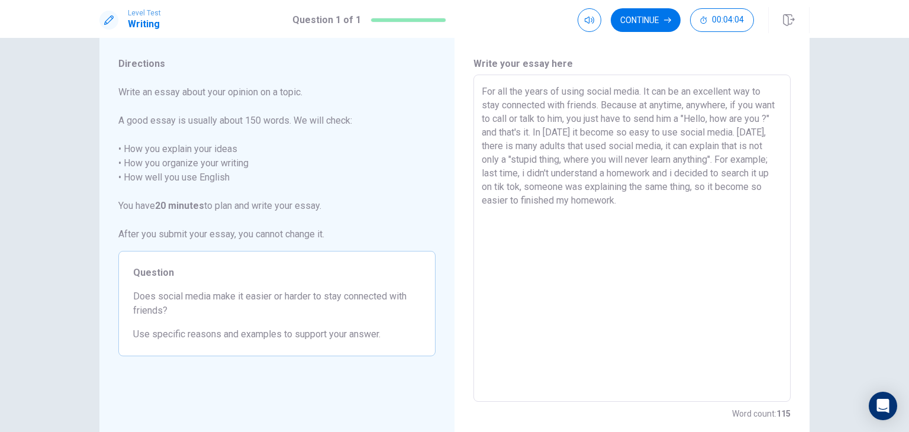
click at [497, 199] on textarea "For all the years of using social media. It can be an excellent way to stay con…" at bounding box center [632, 239] width 300 height 308
click at [674, 199] on textarea "For all the years of using social media. It can be an excellent way to stay con…" at bounding box center [632, 239] width 300 height 308
click at [697, 202] on textarea "For all the years of using social media. It can be an excellent way to stay con…" at bounding box center [632, 239] width 300 height 308
click at [495, 214] on textarea "For all the years of using social media. It can be an excellent way to stay con…" at bounding box center [632, 239] width 300 height 308
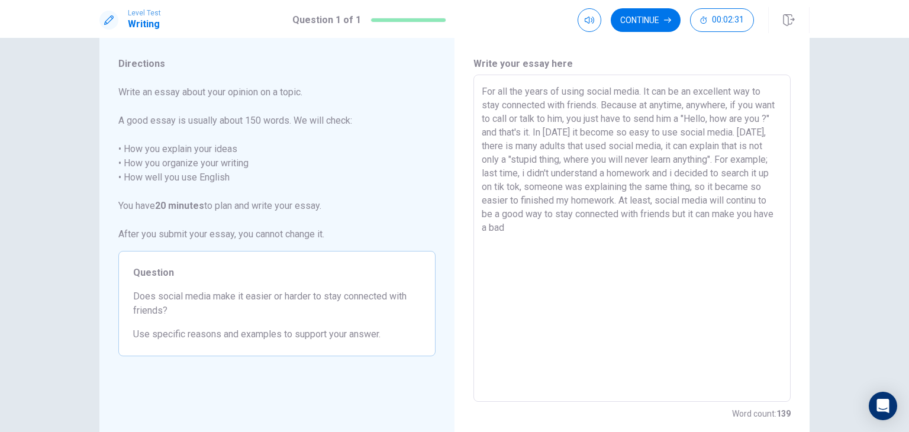
click at [509, 214] on textarea "For all the years of using social media. It can be an excellent way to stay con…" at bounding box center [632, 239] width 300 height 308
click at [580, 232] on textarea "For all the years of using social media. It can be an excellent way to stay con…" at bounding box center [632, 239] width 300 height 308
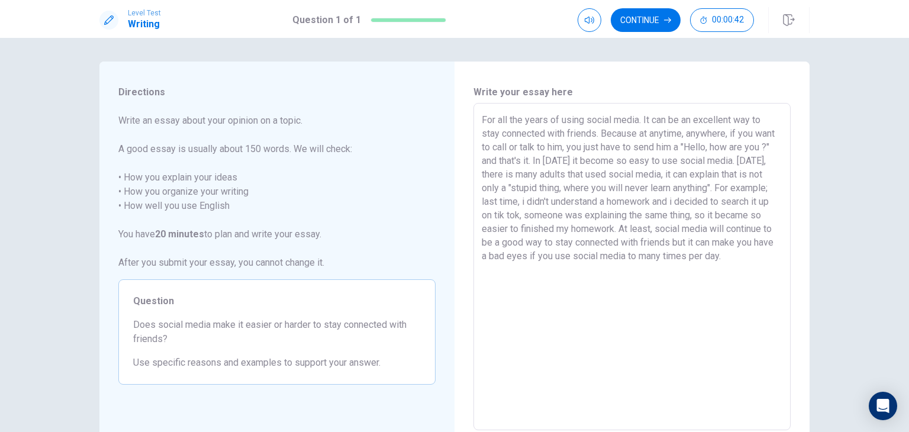
click at [547, 255] on textarea "For all the years of using social media. It can be an excellent way to stay con…" at bounding box center [632, 267] width 300 height 308
click at [582, 256] on textarea "For all the years of using social media. It can be an excellent way to stay con…" at bounding box center [632, 267] width 300 height 308
click at [741, 256] on textarea "For all the years of using social media. It can be an excellent way to stay con…" at bounding box center [632, 267] width 300 height 308
click at [655, 25] on button "Continue" at bounding box center [645, 20] width 70 height 24
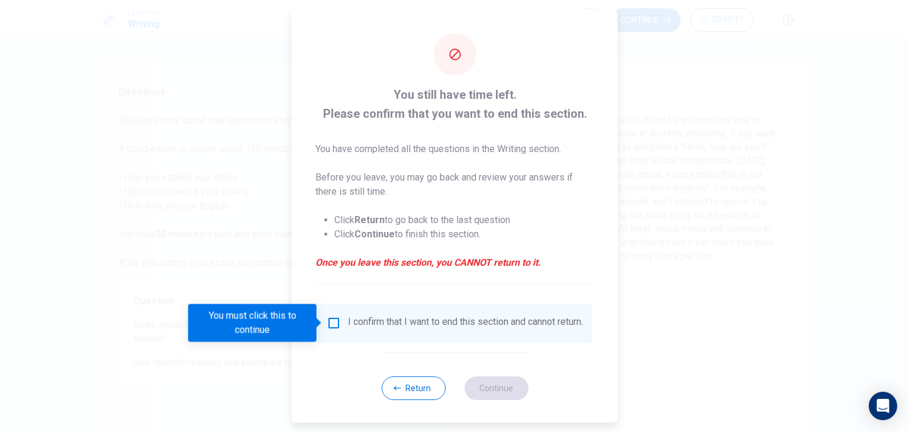
click at [331, 329] on input "You must click this to continue" at bounding box center [334, 323] width 14 height 14
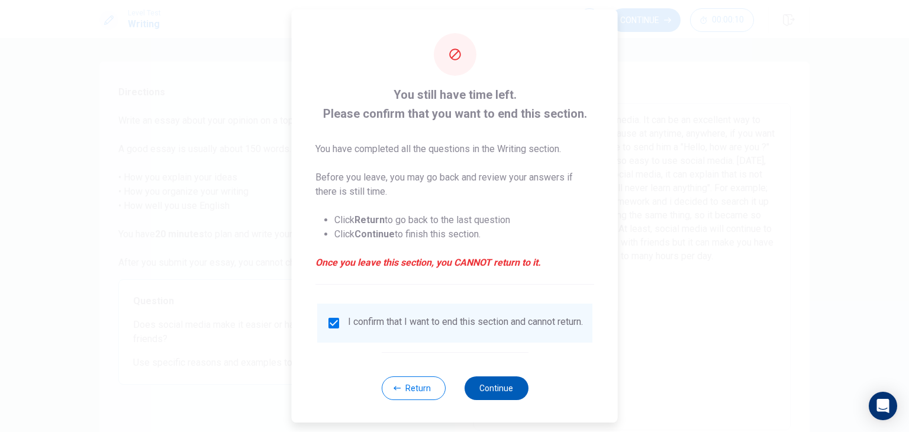
click at [504, 398] on button "Continue" at bounding box center [496, 388] width 64 height 24
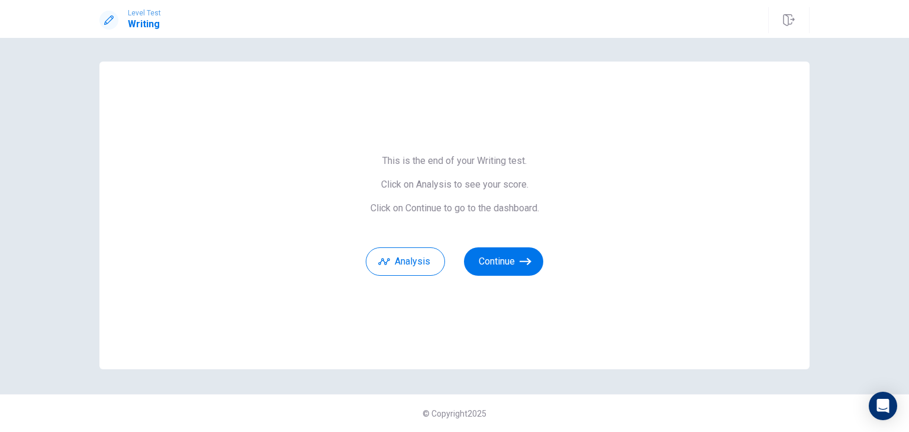
click at [489, 246] on div "Analysis Continue" at bounding box center [454, 254] width 177 height 43
click at [494, 258] on button "Continue" at bounding box center [503, 261] width 79 height 28
